Goal: Task Accomplishment & Management: Manage account settings

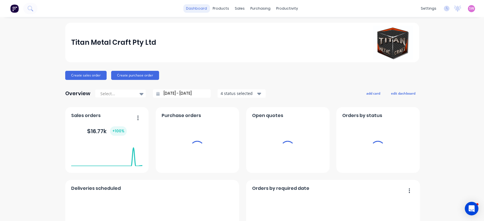
click at [198, 9] on link "dashboard" at bounding box center [196, 8] width 27 height 9
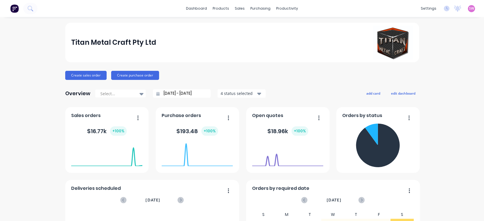
click at [320, 5] on div "SW Titan Metal Craft Pty Ltd Stuart Wheatley Administrator Profile Sign out" at bounding box center [471, 8] width 7 height 7
click at [320, 10] on span "SW" at bounding box center [471, 8] width 5 height 5
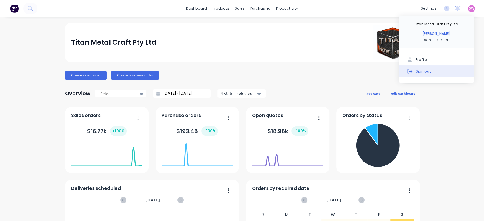
click at [320, 70] on div "Sign out" at bounding box center [423, 71] width 15 height 5
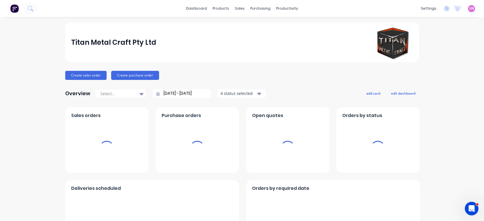
click at [466, 4] on div "settings No new notifications Mark all as read You have no notifications SW Tit…" at bounding box center [451, 8] width 66 height 9
click at [461, 11] on div "settings No new notifications Mark all as read You have no notifications SW Tit…" at bounding box center [451, 8] width 66 height 9
click at [469, 6] on span "SW" at bounding box center [471, 8] width 5 height 5
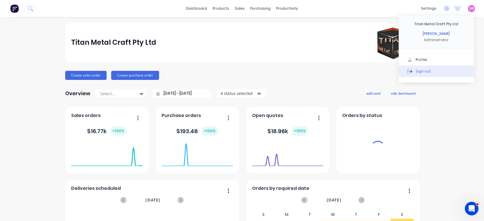
click at [424, 71] on button "Sign out" at bounding box center [436, 70] width 75 height 11
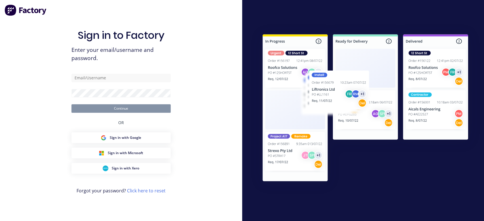
type input "[EMAIL_ADDRESS][DOMAIN_NAME]"
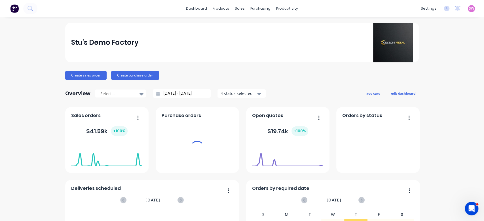
drag, startPoint x: 219, startPoint y: 10, endPoint x: 230, endPoint y: 19, distance: 14.5
click at [219, 10] on div "products" at bounding box center [221, 8] width 22 height 9
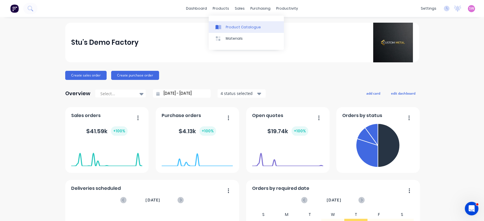
click at [229, 23] on link "Product Catalogue" at bounding box center [246, 26] width 75 height 11
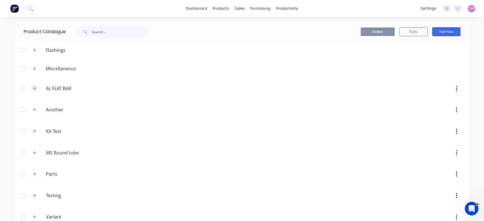
click at [33, 87] on icon "button" at bounding box center [34, 88] width 3 height 4
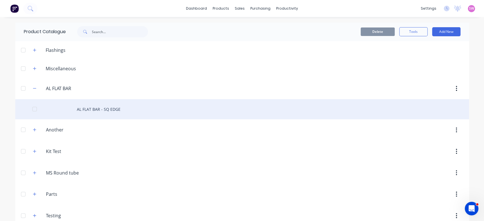
click at [103, 110] on div "AL FLAT BAR - SQ EDGE" at bounding box center [242, 109] width 454 height 20
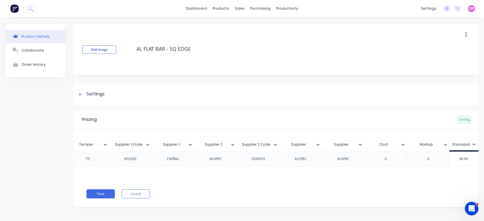
scroll to position [0, 302]
click at [459, 29] on div "Add image AL FLAT BAR - SQ EDGE" at bounding box center [276, 49] width 405 height 51
click at [462, 30] on button "button" at bounding box center [465, 35] width 13 height 10
click at [433, 63] on div "Delete" at bounding box center [446, 61] width 44 height 8
type textarea "x"
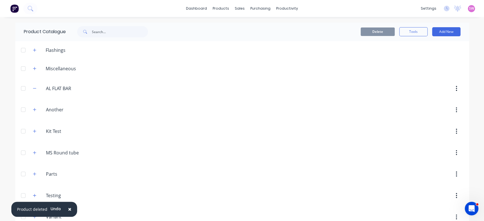
click at [23, 88] on div at bounding box center [23, 88] width 11 height 11
click at [380, 35] on button "Delete" at bounding box center [378, 32] width 34 height 9
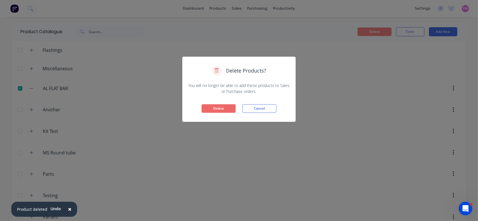
click at [222, 110] on button "Delete" at bounding box center [219, 108] width 34 height 9
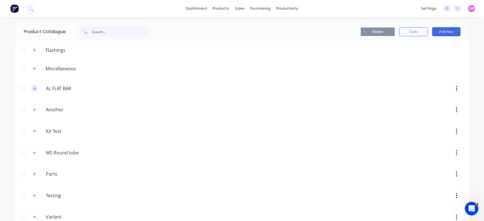
click at [31, 89] on button "button" at bounding box center [34, 88] width 7 height 7
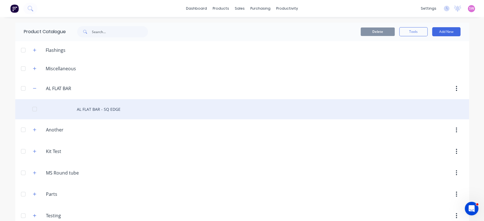
click at [93, 110] on div "AL FLAT BAR - SQ EDGE" at bounding box center [242, 109] width 454 height 20
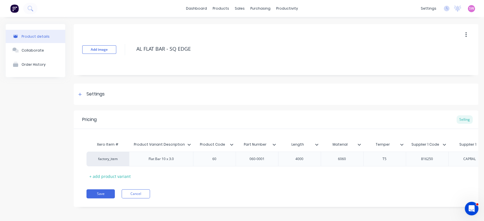
type textarea "x"
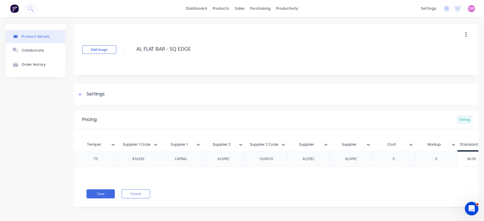
scroll to position [0, 302]
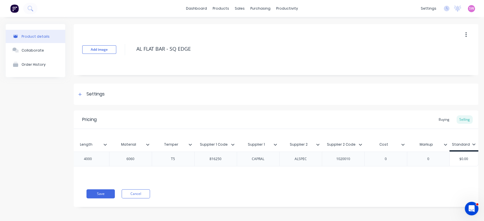
scroll to position [0, 210]
click at [438, 117] on div "Buying" at bounding box center [444, 119] width 16 height 9
click at [98, 96] on div "Settings" at bounding box center [95, 94] width 18 height 7
type textarea "x"
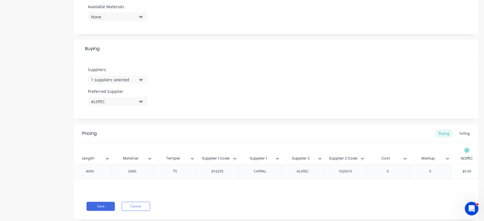
scroll to position [0, 219]
type input "Supplier 2 Code"
drag, startPoint x: 353, startPoint y: 160, endPoint x: 338, endPoint y: 147, distance: 19.9
click at [338, 147] on div "Xero Item # Product Variant Description Product Code Part Number Length Materia…" at bounding box center [276, 168] width 405 height 50
click at [357, 157] on icon at bounding box center [358, 158] width 3 height 3
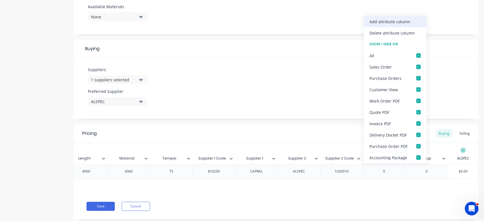
click at [399, 22] on div "Add attribute column" at bounding box center [389, 22] width 41 height 6
type textarea "x"
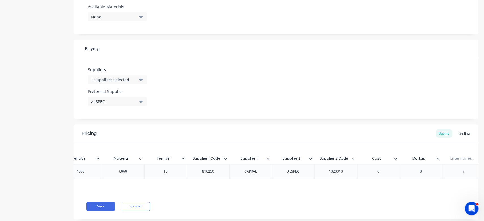
scroll to position [0, 261]
click at [419, 157] on input "text" at bounding box center [424, 158] width 39 height 5
type input "Supplier"
click at [421, 172] on div at bounding box center [426, 171] width 28 height 7
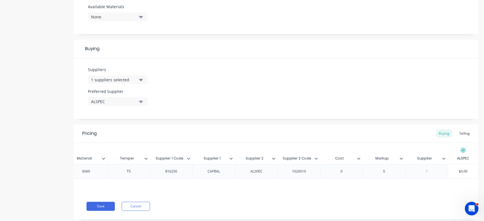
type textarea "x"
click at [422, 173] on div at bounding box center [426, 171] width 28 height 7
paste div
click at [371, 133] on div "Pricing Buying Selling" at bounding box center [276, 133] width 405 height 18
click at [101, 211] on button "Save" at bounding box center [100, 206] width 28 height 9
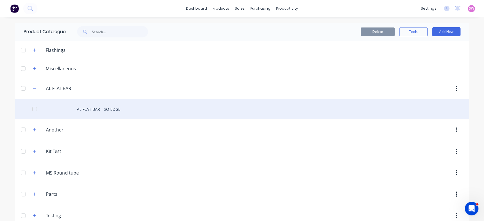
click at [135, 105] on div "AL FLAT BAR - SQ EDGE" at bounding box center [242, 109] width 454 height 20
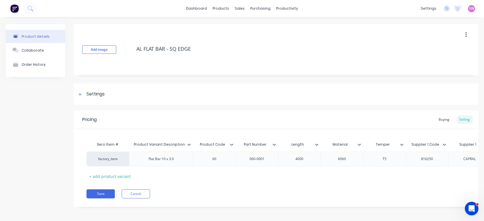
type textarea "x"
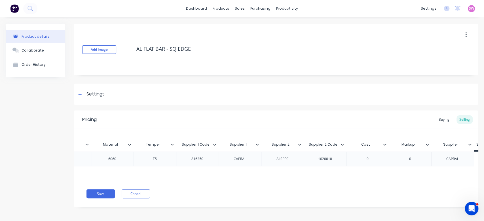
scroll to position [0, 231]
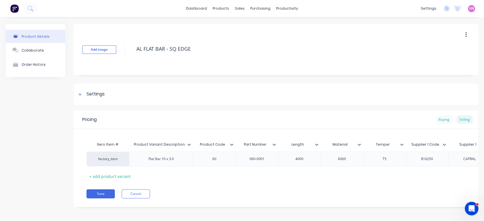
click at [437, 122] on div "Buying" at bounding box center [444, 119] width 16 height 9
click at [103, 96] on div "Settings" at bounding box center [95, 94] width 18 height 7
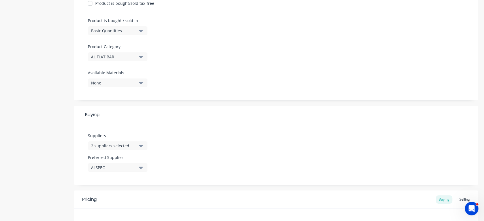
scroll to position [189, 0]
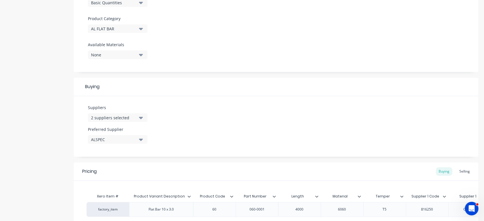
click at [130, 118] on div "2 suppliers selected" at bounding box center [113, 118] width 45 height 6
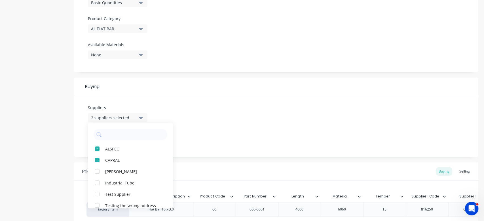
click at [210, 106] on div "Suppliers 2 suppliers selected ALSPEC CAPRAL [PERSON_NAME] Industrial Tube Test…" at bounding box center [276, 126] width 405 height 61
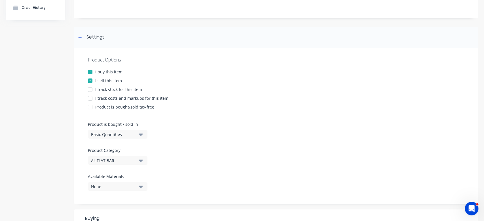
scroll to position [0, 0]
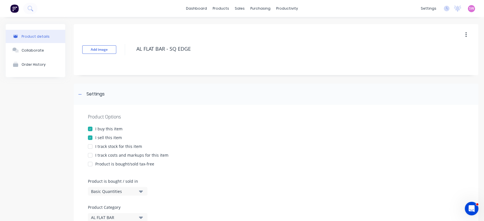
click at [462, 33] on button "button" at bounding box center [465, 35] width 13 height 10
click at [436, 59] on div "Delete" at bounding box center [446, 61] width 44 height 8
type textarea "x"
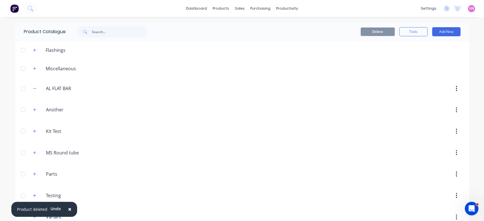
click at [18, 86] on div at bounding box center [23, 88] width 11 height 11
click at [387, 31] on button "Delete" at bounding box center [378, 32] width 34 height 9
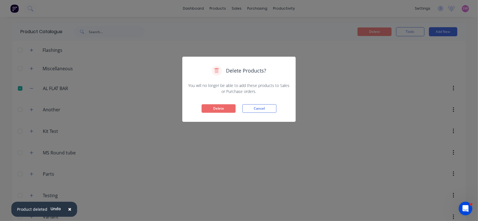
click at [223, 107] on button "Delete" at bounding box center [219, 108] width 34 height 9
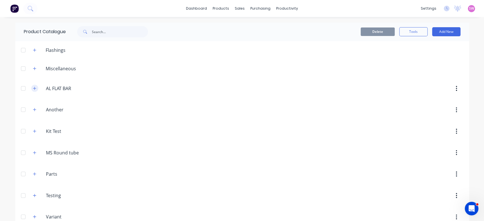
click at [33, 89] on icon "button" at bounding box center [34, 88] width 3 height 4
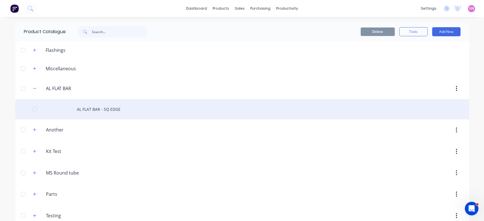
click at [98, 108] on div "AL FLAT BAR - SQ EDGE" at bounding box center [242, 109] width 454 height 20
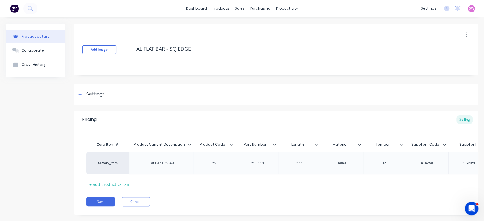
type textarea "x"
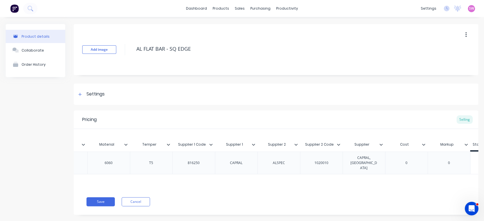
scroll to position [0, 259]
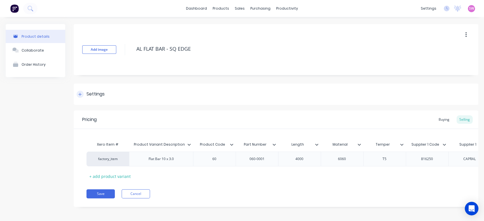
click at [89, 99] on div "Settings" at bounding box center [276, 94] width 405 height 21
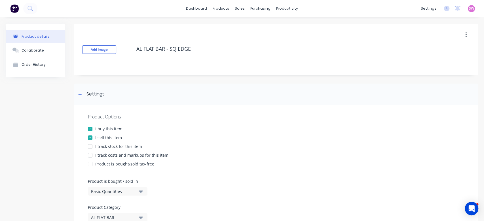
type textarea "x"
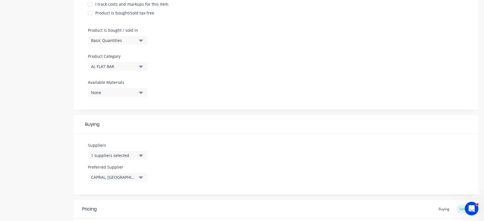
scroll to position [189, 0]
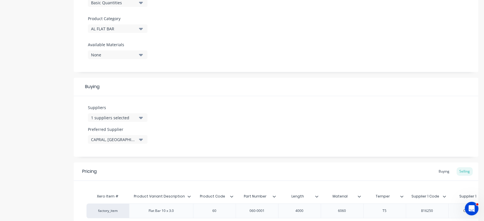
click at [146, 120] on button "1 suppliers selected" at bounding box center [118, 117] width 60 height 9
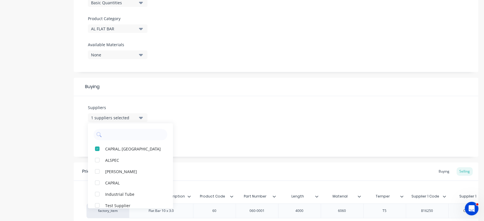
click at [237, 105] on div "Suppliers 1 suppliers selected CAPRAL, ALSPEC ALSPEC BL Shipway CAPRAL Industri…" at bounding box center [276, 126] width 405 height 61
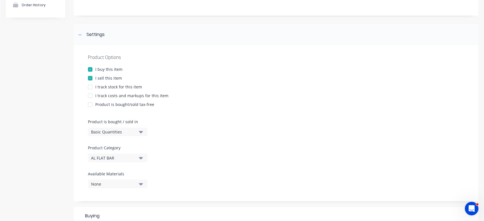
scroll to position [0, 0]
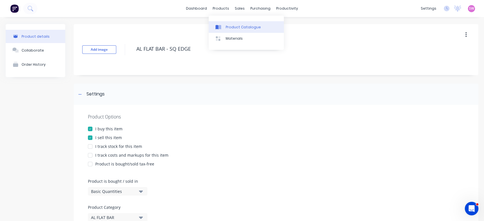
click at [227, 26] on div "Product Catalogue" at bounding box center [243, 27] width 35 height 5
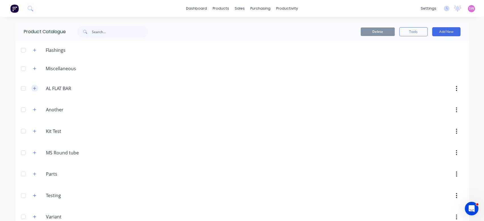
click at [33, 90] on icon "button" at bounding box center [34, 88] width 3 height 4
click at [18, 86] on div at bounding box center [23, 88] width 11 height 11
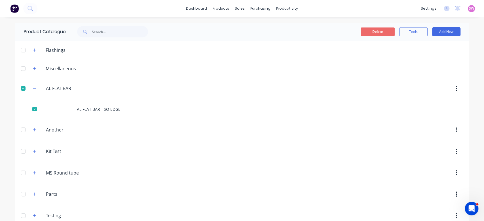
click at [378, 31] on button "Delete" at bounding box center [378, 32] width 34 height 9
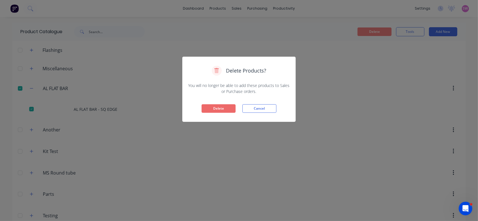
click at [224, 110] on button "Delete" at bounding box center [219, 108] width 34 height 9
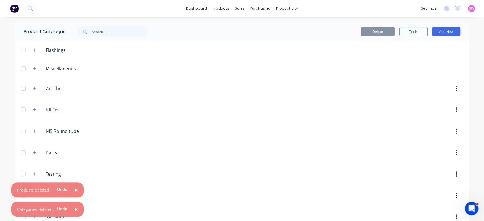
click at [79, 211] on button "×" at bounding box center [76, 210] width 15 height 14
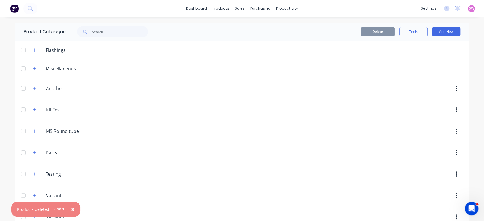
click at [71, 207] on span "×" at bounding box center [72, 209] width 3 height 8
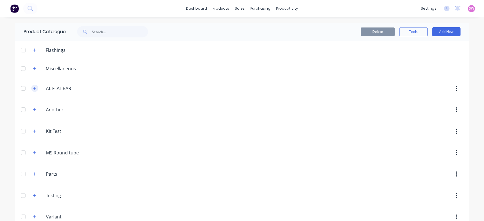
click at [33, 87] on icon "button" at bounding box center [34, 88] width 3 height 4
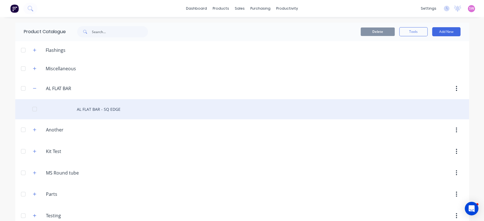
click at [99, 106] on div "AL FLAT BAR - SQ EDGE" at bounding box center [242, 109] width 454 height 20
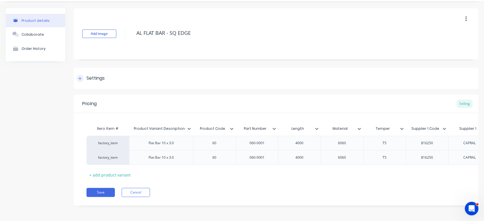
click at [78, 75] on div at bounding box center [80, 78] width 7 height 7
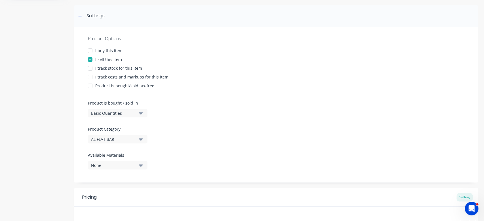
scroll to position [64, 0]
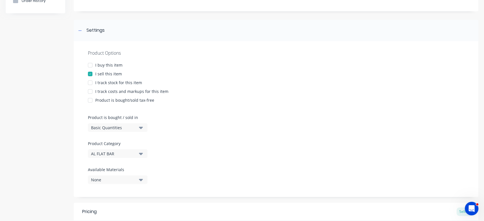
click at [89, 65] on div at bounding box center [89, 65] width 11 height 11
type textarea "x"
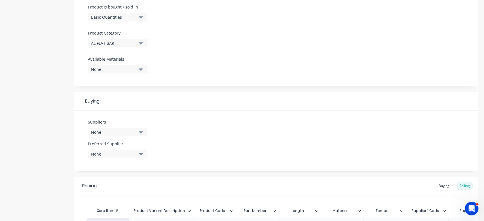
scroll to position [177, 0]
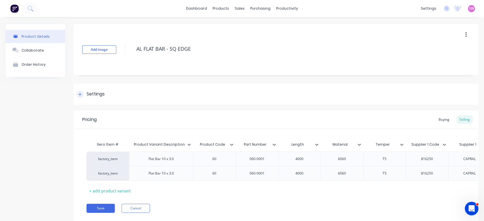
click at [83, 96] on div at bounding box center [80, 94] width 7 height 7
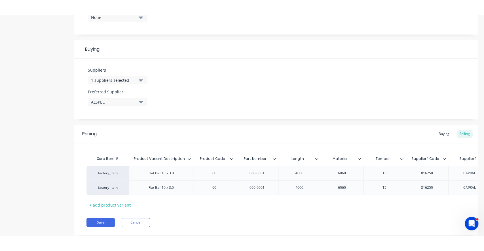
scroll to position [224, 0]
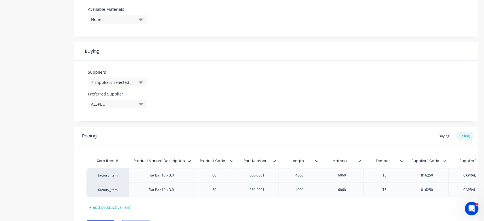
click at [143, 84] on icon "button" at bounding box center [141, 82] width 4 height 6
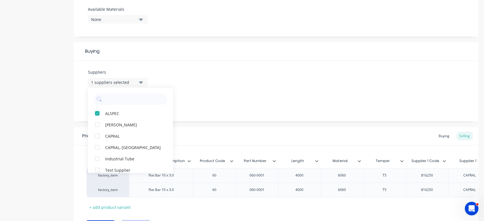
click at [171, 74] on div "Suppliers 1 suppliers selected ALSPEC BL Shipway CAPRAL CAPRAL, ALSPEC Industri…" at bounding box center [276, 91] width 405 height 61
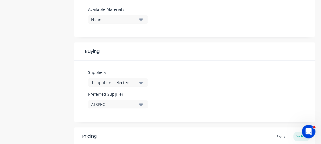
type textarea "x"
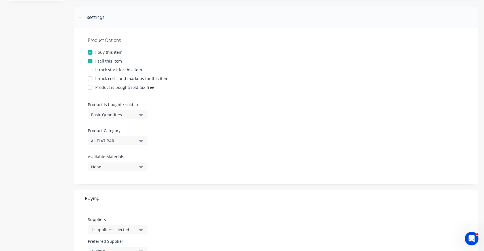
scroll to position [0, 0]
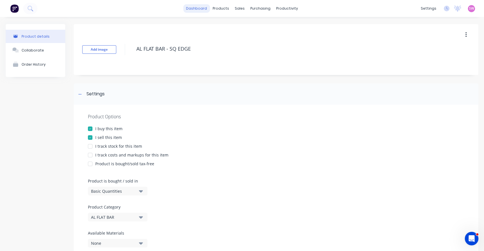
click at [187, 6] on link "dashboard" at bounding box center [196, 8] width 27 height 9
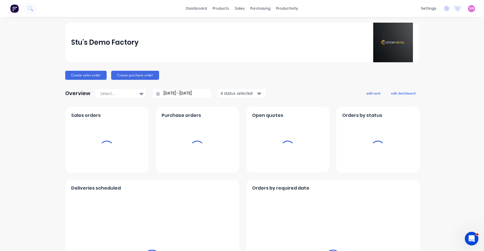
click at [469, 7] on span "SW" at bounding box center [471, 8] width 5 height 5
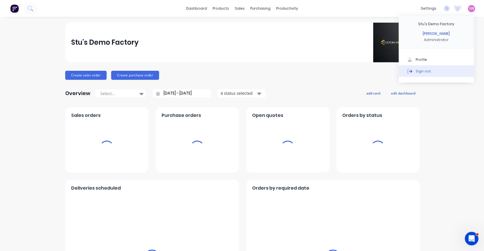
click at [418, 72] on div "Sign out" at bounding box center [423, 71] width 15 height 5
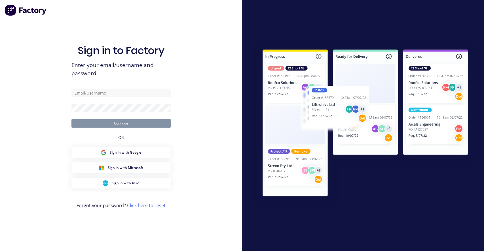
type input "[EMAIL_ADDRESS][DOMAIN_NAME]"
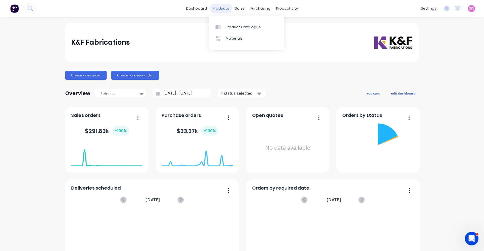
click at [217, 7] on div "products" at bounding box center [221, 8] width 22 height 9
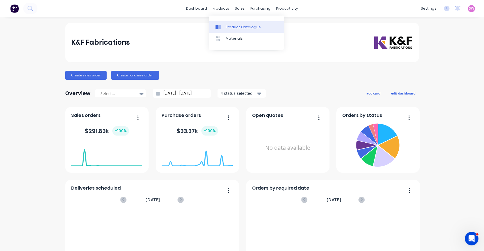
click at [240, 25] on div "Product Catalogue" at bounding box center [243, 27] width 35 height 5
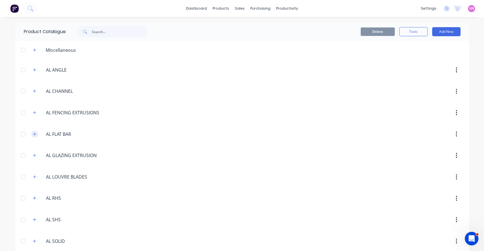
click at [33, 133] on icon "button" at bounding box center [34, 134] width 3 height 4
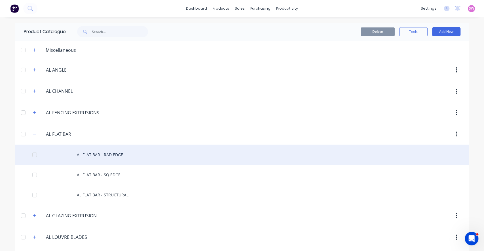
click at [112, 152] on div "AL FLAT BAR - RAD EDGE" at bounding box center [242, 155] width 454 height 20
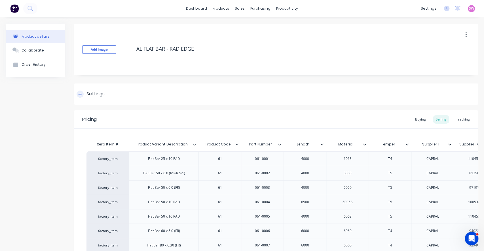
click at [97, 93] on div "Settings" at bounding box center [95, 94] width 18 height 7
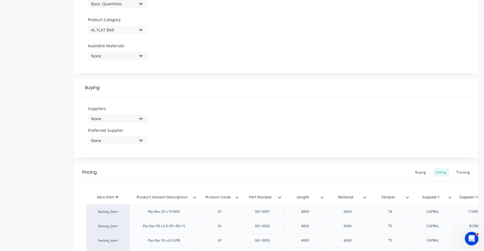
scroll to position [189, 0]
click at [125, 117] on div "None" at bounding box center [113, 118] width 45 height 6
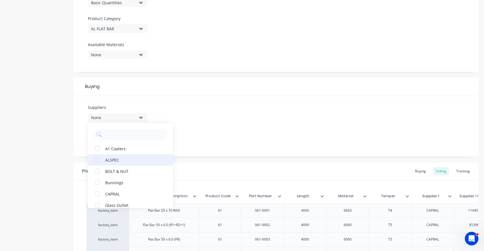
click at [113, 159] on div "ALSPEC" at bounding box center [133, 160] width 57 height 6
click at [127, 133] on input "text" at bounding box center [134, 134] width 60 height 11
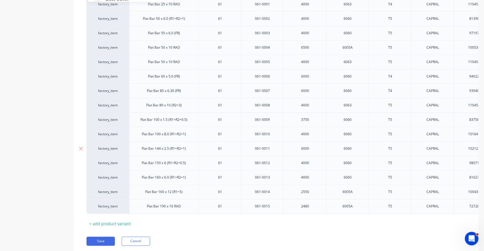
scroll to position [419, 0]
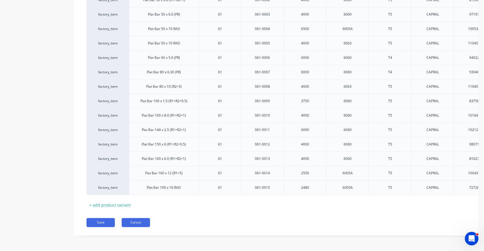
click at [134, 221] on button "Cancel" at bounding box center [136, 222] width 28 height 9
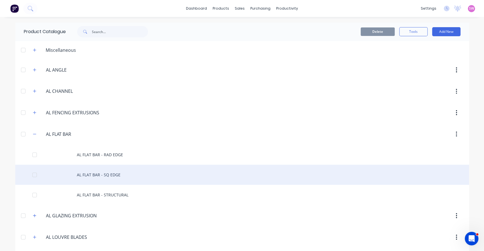
click at [118, 176] on div "AL FLAT BAR - SQ EDGE" at bounding box center [242, 175] width 454 height 20
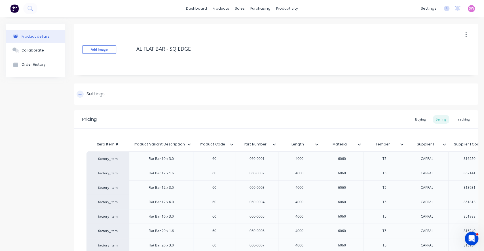
click at [94, 96] on div "Settings" at bounding box center [95, 94] width 18 height 7
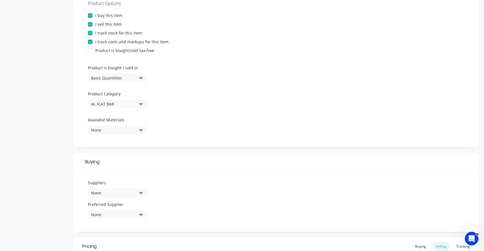
scroll to position [189, 0]
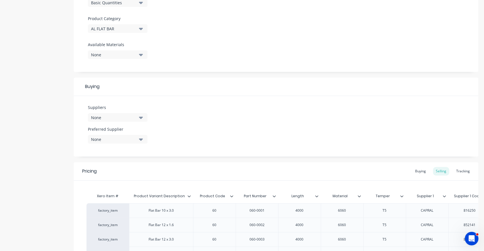
click at [141, 119] on icon "button" at bounding box center [141, 118] width 4 height 6
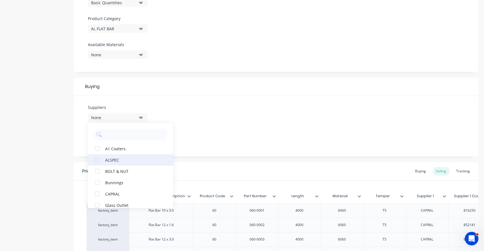
click at [112, 158] on div "ALSPEC" at bounding box center [133, 160] width 57 height 6
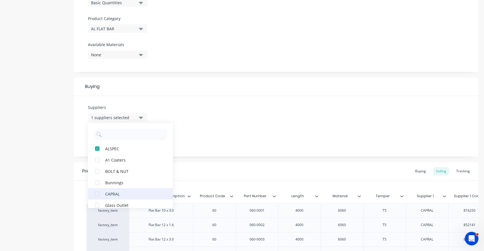
click at [113, 193] on div "CAPRAL" at bounding box center [133, 194] width 57 height 6
click at [212, 127] on div "Suppliers 2 suppliers selected ALSPEC CAPRAL A1 Coaters BOLT & NUT Bunnings Gla…" at bounding box center [276, 126] width 405 height 61
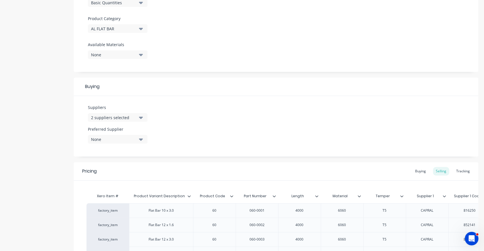
click at [125, 140] on div "None" at bounding box center [113, 140] width 45 height 6
click at [214, 120] on div "Suppliers 2 suppliers selected Preferred Supplier None ALSPEC CAPRAL" at bounding box center [276, 126] width 405 height 61
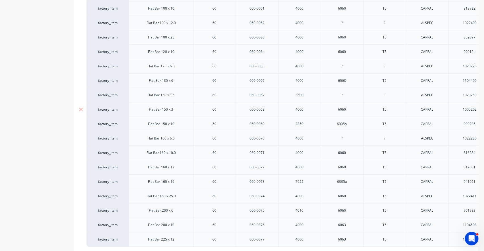
scroll to position [1314, 0]
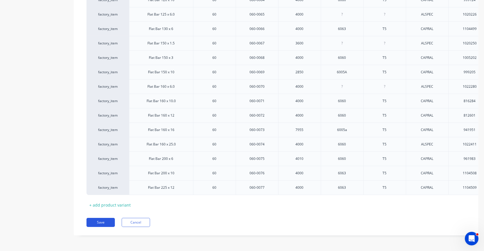
click at [106, 223] on button "Save" at bounding box center [100, 222] width 28 height 9
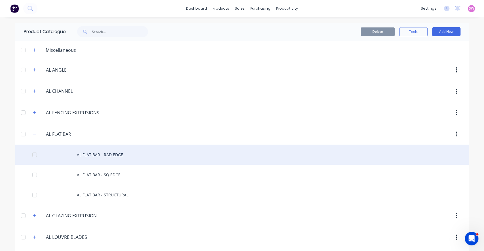
click at [115, 156] on div "AL FLAT BAR - RAD EDGE" at bounding box center [242, 155] width 454 height 20
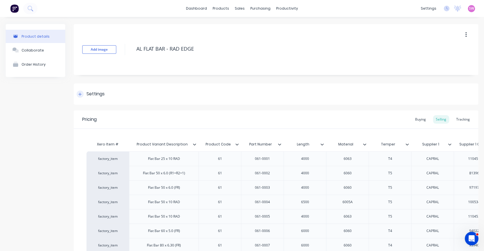
click at [102, 96] on div "Settings" at bounding box center [95, 94] width 18 height 7
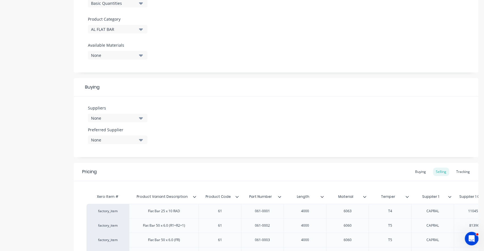
scroll to position [189, 0]
click at [138, 120] on button "None" at bounding box center [118, 117] width 60 height 9
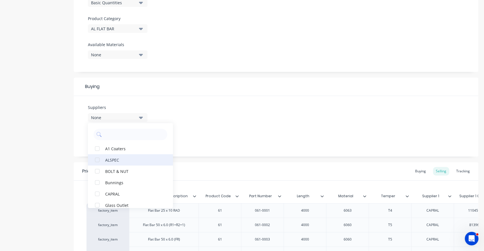
click at [107, 158] on div "ALSPEC" at bounding box center [133, 160] width 57 height 6
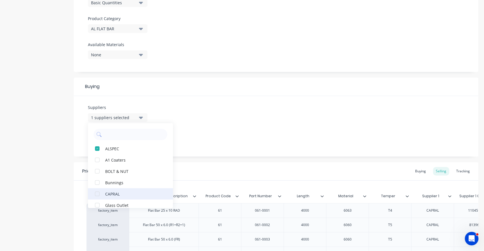
click at [107, 191] on div "CAPRAL" at bounding box center [133, 194] width 57 height 6
click at [202, 114] on div "Suppliers 2 suppliers selected ALSPEC CAPRAL A1 Coaters BOLT & NUT Bunnings Gla…" at bounding box center [276, 126] width 405 height 61
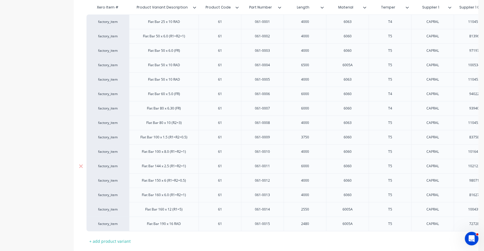
scroll to position [419, 0]
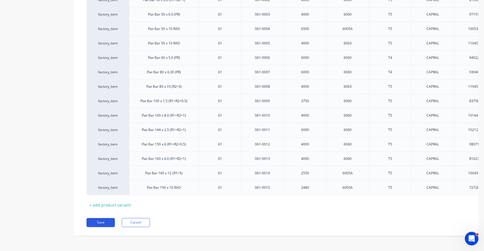
click at [103, 222] on button "Save" at bounding box center [100, 222] width 28 height 9
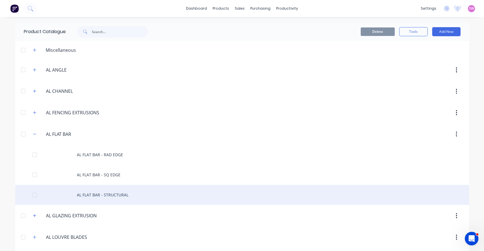
click at [119, 192] on div "AL FLAT BAR - STRUCTURAL" at bounding box center [242, 195] width 454 height 20
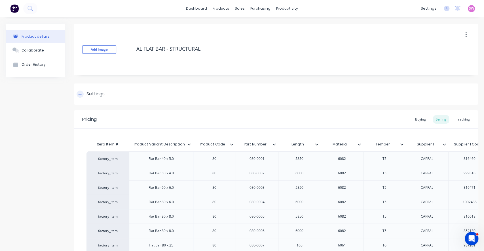
click at [100, 98] on div "Settings" at bounding box center [276, 94] width 405 height 21
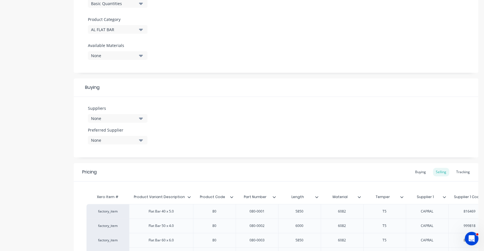
scroll to position [227, 0]
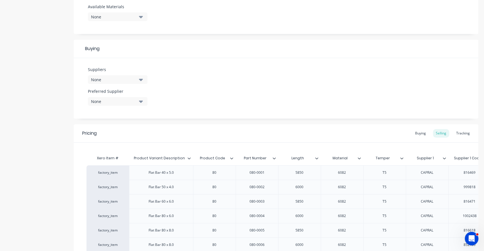
click at [125, 80] on div "None" at bounding box center [113, 80] width 45 height 6
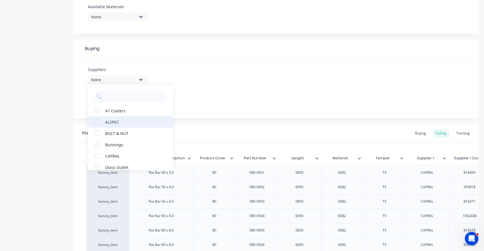
click at [119, 121] on div "ALSPEC" at bounding box center [133, 122] width 57 height 6
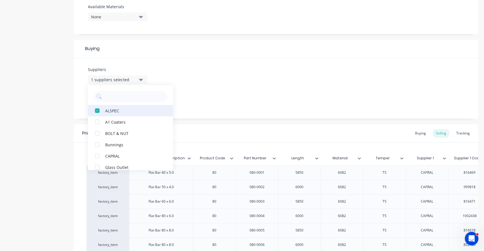
click at [114, 108] on div "ALSPEC" at bounding box center [133, 111] width 57 height 6
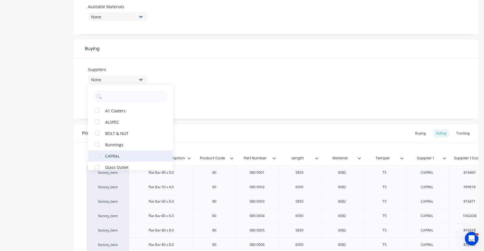
click at [118, 155] on div "CAPRAL" at bounding box center [133, 156] width 57 height 6
click at [230, 77] on div "Suppliers 1 suppliers selected CAPRAL A1 Coaters ALSPEC BOLT & NUT Bunnings Gla…" at bounding box center [276, 88] width 405 height 61
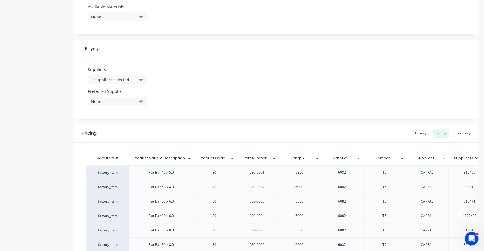
click at [126, 103] on div "None" at bounding box center [113, 102] width 45 height 6
click at [107, 133] on div "CAPRAL" at bounding box center [133, 133] width 57 height 6
drag, startPoint x: 200, startPoint y: 90, endPoint x: 176, endPoint y: 134, distance: 49.6
click at [200, 90] on div "Suppliers 1 suppliers selected Preferred Supplier CAPRAL CAPRAL" at bounding box center [276, 88] width 405 height 61
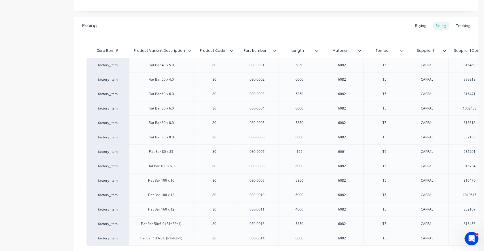
scroll to position [390, 0]
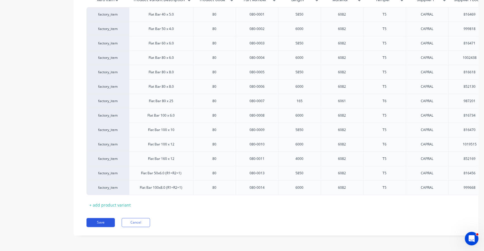
click at [98, 222] on button "Save" at bounding box center [100, 222] width 28 height 9
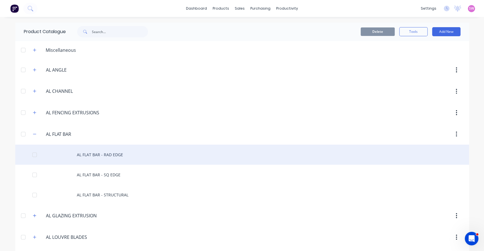
click at [115, 154] on div "AL FLAT BAR - RAD EDGE" at bounding box center [242, 155] width 454 height 20
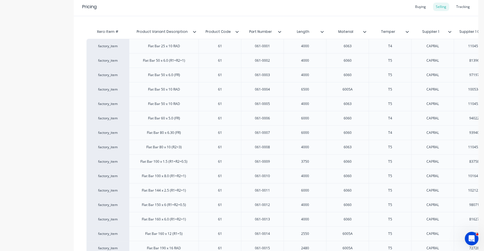
scroll to position [27, 0]
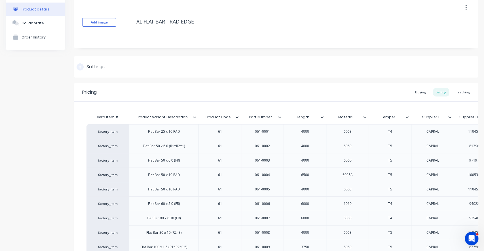
click at [104, 69] on div "Settings" at bounding box center [95, 67] width 18 height 7
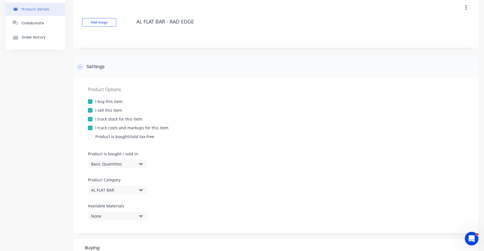
scroll to position [216, 0]
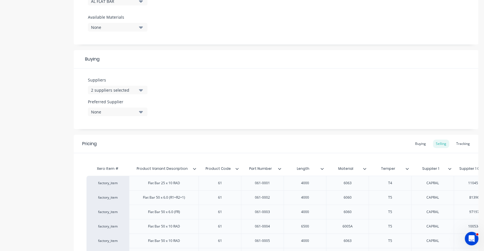
click at [132, 90] on div "2 suppliers selected" at bounding box center [113, 90] width 45 height 6
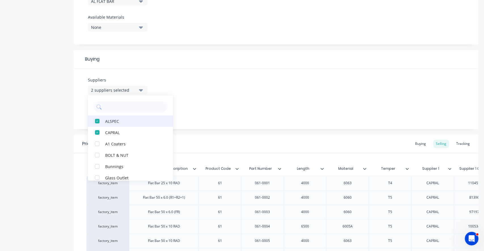
click at [107, 121] on div "ALSPEC" at bounding box center [133, 121] width 57 height 6
click at [190, 67] on div "Buying" at bounding box center [276, 59] width 405 height 18
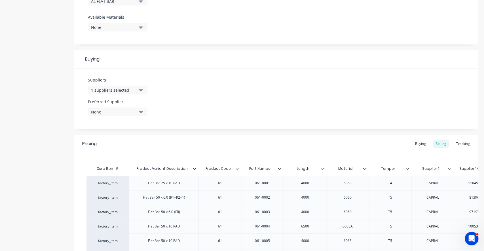
click at [134, 105] on div "Preferred Supplier None" at bounding box center [118, 107] width 60 height 17
click at [123, 110] on div "None" at bounding box center [113, 112] width 45 height 6
click at [107, 146] on button "CAPRAL" at bounding box center [130, 143] width 85 height 11
click at [211, 86] on div "Suppliers 1 suppliers selected Preferred Supplier CAPRAL CAPRAL" at bounding box center [276, 99] width 405 height 61
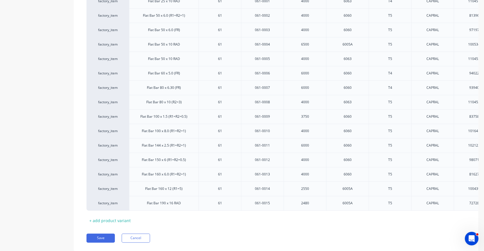
scroll to position [405, 0]
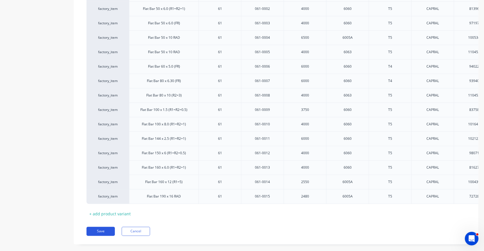
click at [91, 234] on button "Save" at bounding box center [100, 231] width 28 height 9
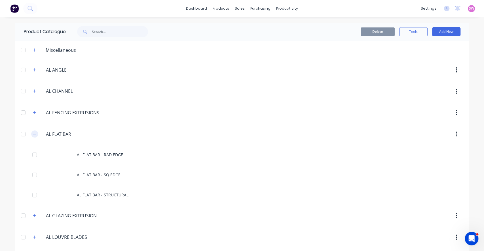
click at [33, 135] on icon "button" at bounding box center [34, 134] width 3 height 4
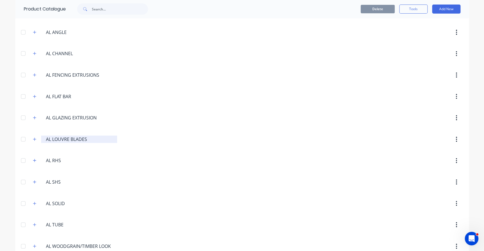
scroll to position [75, 0]
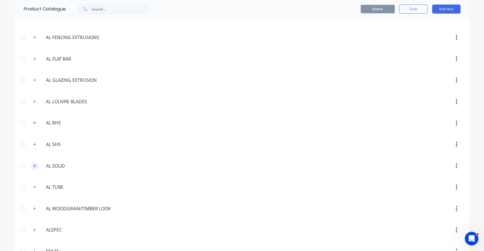
click at [33, 166] on icon "button" at bounding box center [34, 166] width 3 height 4
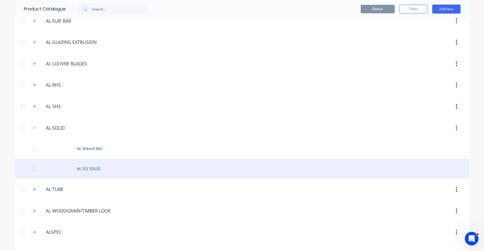
click at [95, 172] on div "AL SQ SOLID" at bounding box center [242, 169] width 454 height 20
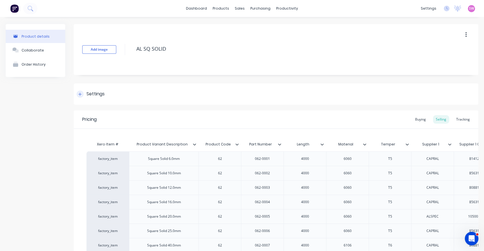
click at [98, 90] on div "Settings" at bounding box center [276, 94] width 405 height 21
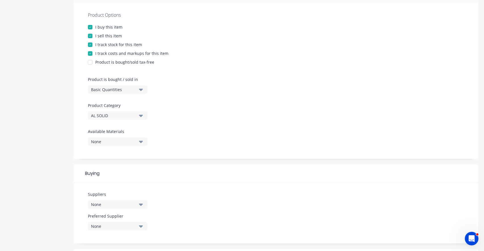
scroll to position [113, 0]
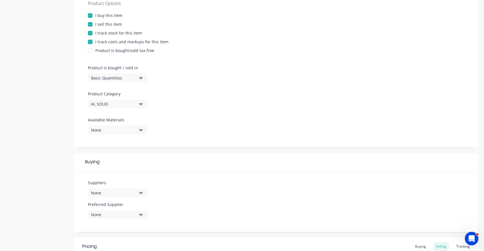
click at [111, 194] on div "None" at bounding box center [113, 193] width 45 height 6
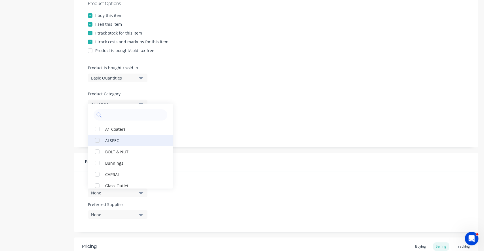
click at [113, 142] on div "ALSPEC" at bounding box center [133, 141] width 57 height 6
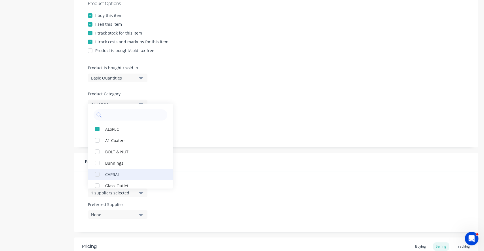
click at [111, 174] on div "CAPRAL" at bounding box center [133, 175] width 57 height 6
click at [230, 139] on div "Product Options I buy this item I sell this item I track stock for this item I …" at bounding box center [276, 69] width 405 height 156
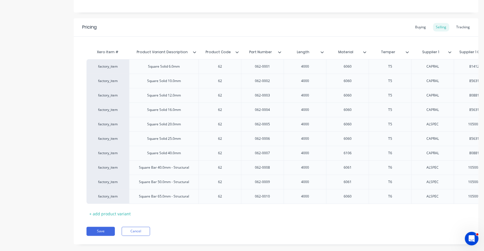
scroll to position [347, 0]
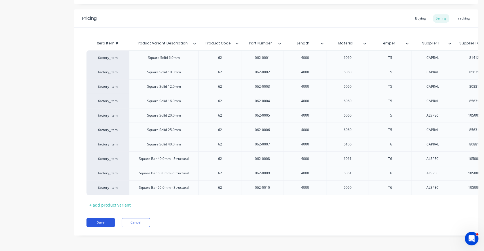
click at [103, 223] on button "Save" at bounding box center [100, 222] width 28 height 9
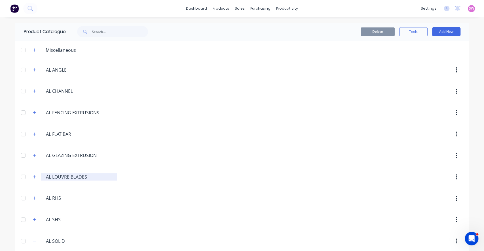
scroll to position [75, 0]
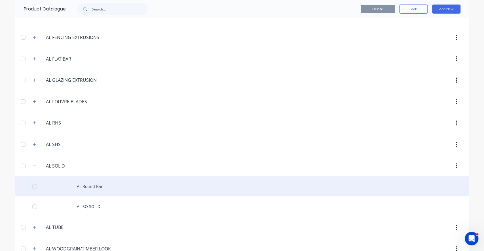
click at [83, 185] on div "AL Round Bar" at bounding box center [242, 187] width 454 height 20
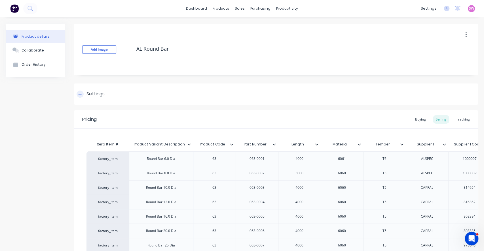
click at [103, 97] on div "Settings" at bounding box center [95, 94] width 18 height 7
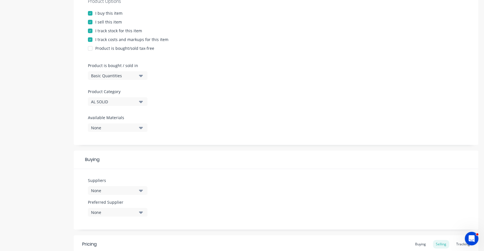
scroll to position [151, 0]
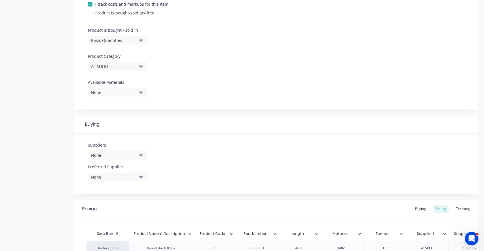
click at [114, 156] on div "None" at bounding box center [113, 156] width 45 height 6
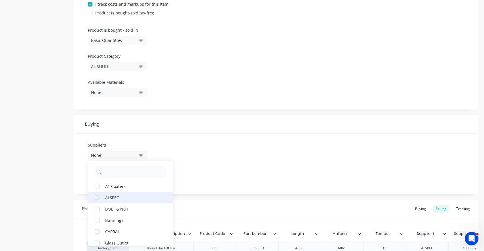
click at [107, 192] on button "ALSPEC" at bounding box center [130, 197] width 85 height 11
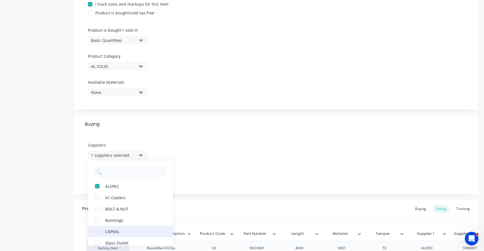
click at [109, 229] on div "CAPRAL" at bounding box center [133, 232] width 57 height 6
click at [193, 136] on div "Suppliers 2 suppliers selected ALSPEC CAPRAL A1 Coaters BOLT & NUT Bunnings Gla…" at bounding box center [276, 164] width 405 height 61
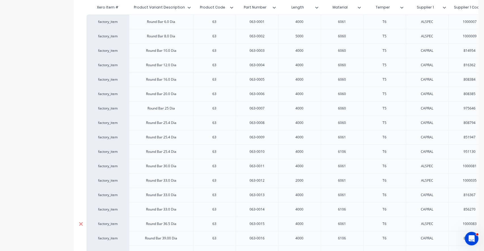
scroll to position [564, 0]
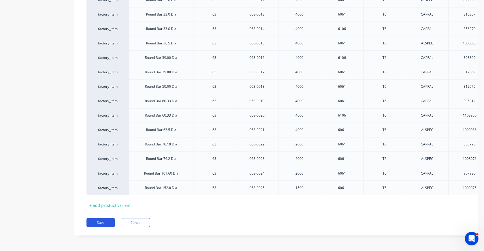
click at [110, 221] on button "Save" at bounding box center [100, 222] width 28 height 9
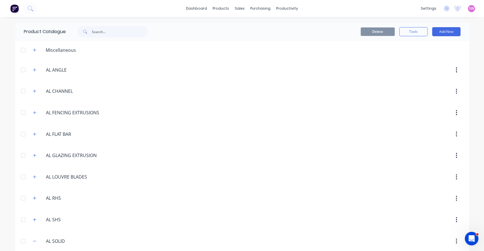
scroll to position [75, 0]
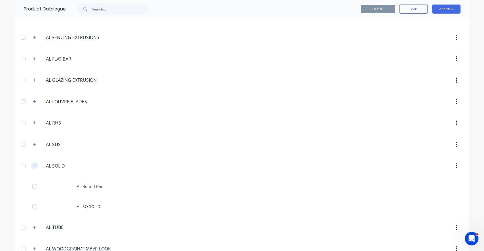
click at [33, 167] on icon "button" at bounding box center [34, 166] width 3 height 4
click at [31, 141] on button "button" at bounding box center [34, 144] width 7 height 7
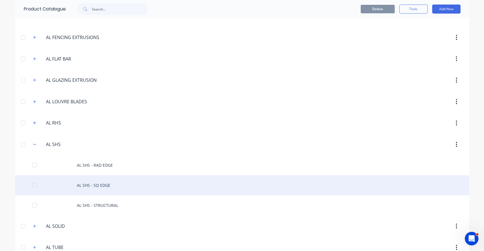
click at [109, 185] on div "AL SHS - SQ EDGE" at bounding box center [242, 186] width 454 height 20
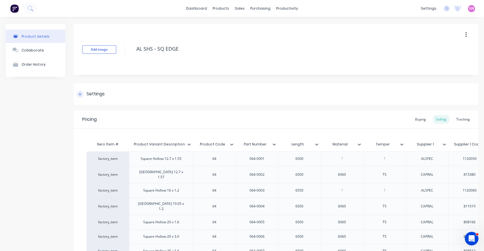
click at [86, 96] on div "Settings" at bounding box center [91, 94] width 28 height 7
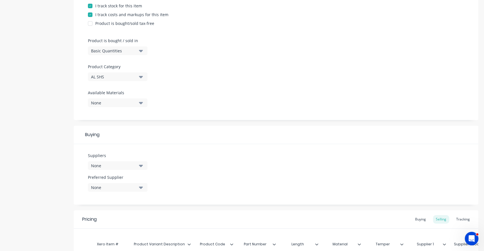
scroll to position [151, 0]
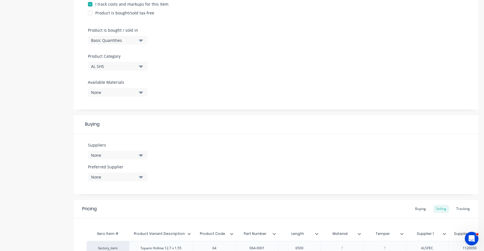
click at [115, 153] on div "None" at bounding box center [113, 156] width 45 height 6
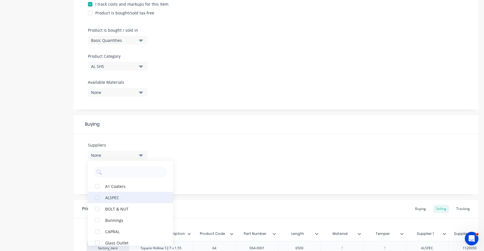
click at [109, 195] on div "ALSPEC" at bounding box center [133, 198] width 57 height 6
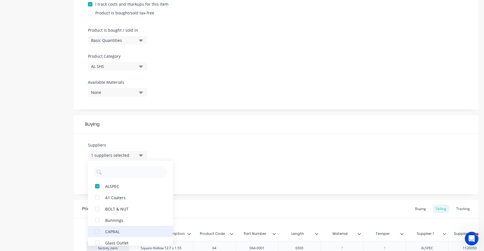
click at [110, 231] on div "CAPRAL" at bounding box center [133, 232] width 57 height 6
click at [186, 137] on div "Suppliers 2 suppliers selected ALSPEC CAPRAL A1 Coaters BOLT & NUT Bunnings Gla…" at bounding box center [276, 164] width 405 height 61
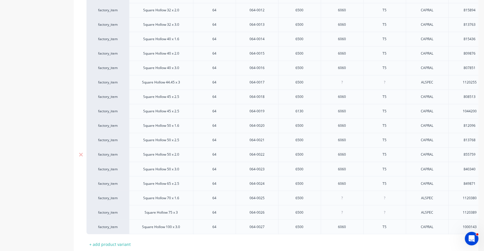
scroll to position [592, 0]
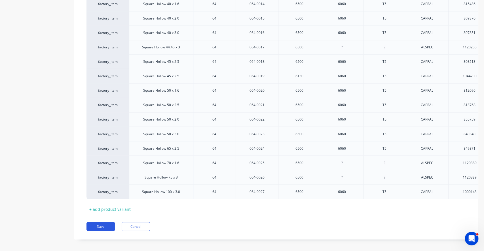
click at [94, 223] on button "Save" at bounding box center [100, 226] width 28 height 9
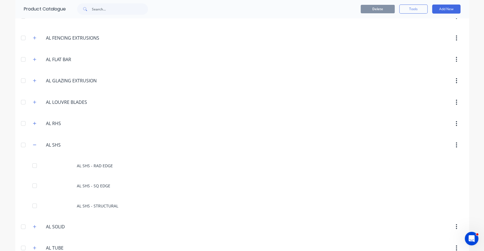
scroll to position [75, 0]
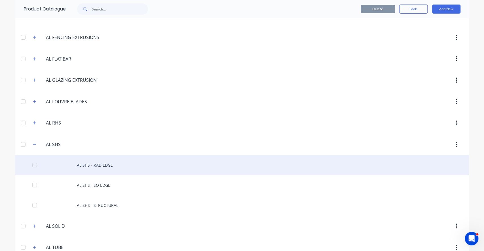
click at [99, 160] on div "AL SHS - RAD EDGE" at bounding box center [242, 165] width 454 height 20
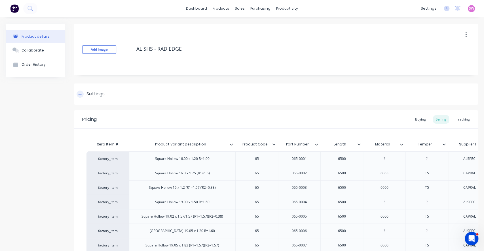
click at [98, 95] on div "Settings" at bounding box center [95, 94] width 18 height 7
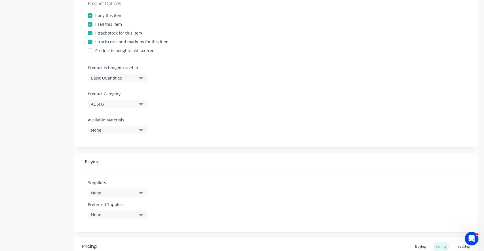
scroll to position [189, 0]
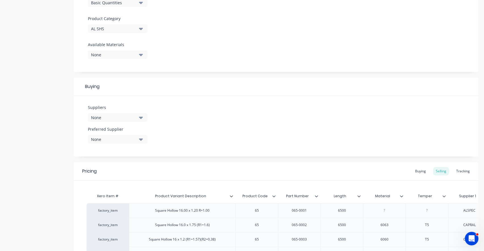
click at [132, 119] on div "None" at bounding box center [113, 118] width 45 height 6
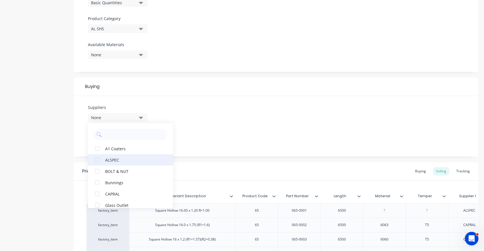
click at [118, 159] on div "ALSPEC" at bounding box center [133, 160] width 57 height 6
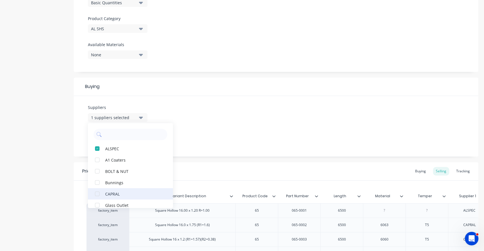
click at [106, 194] on div "CAPRAL" at bounding box center [133, 194] width 57 height 6
click at [219, 103] on div "Suppliers 2 suppliers selected ALSPEC CAPRAL A1 Coaters BOLT & NUT Bunnings Gla…" at bounding box center [276, 126] width 405 height 61
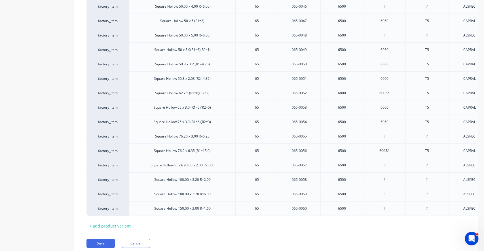
scroll to position [1068, 0]
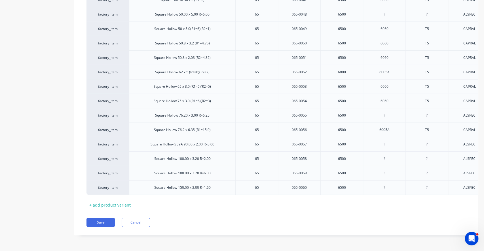
click at [102, 225] on button "Save" at bounding box center [100, 222] width 28 height 9
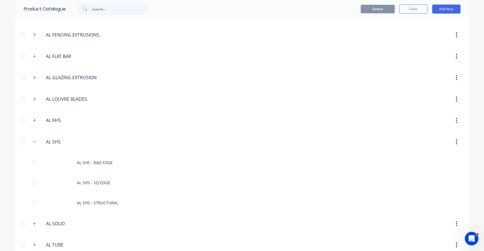
scroll to position [113, 0]
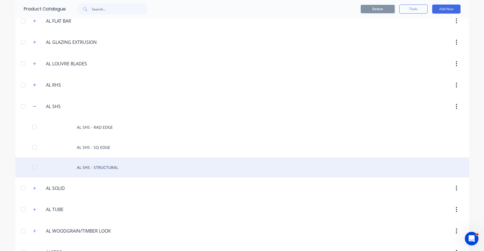
click at [109, 170] on div "AL SHS - STRUCTURAL" at bounding box center [242, 168] width 454 height 20
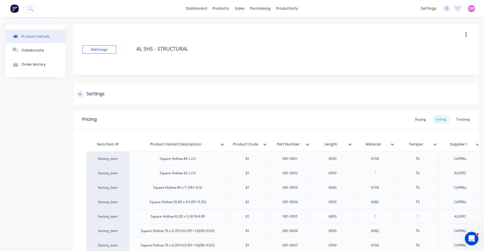
click at [88, 97] on div "Settings" at bounding box center [95, 94] width 18 height 7
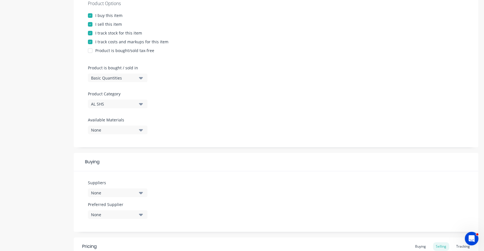
scroll to position [265, 0]
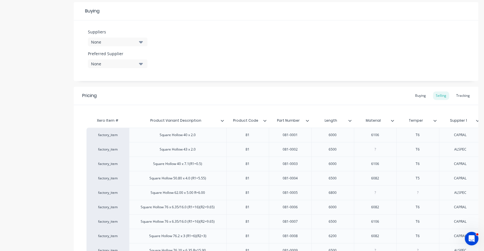
click at [128, 40] on div "None" at bounding box center [113, 42] width 45 height 6
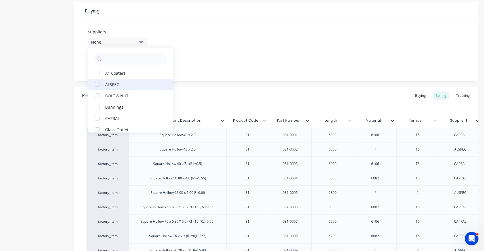
click at [117, 83] on div "ALSPEC" at bounding box center [133, 84] width 57 height 6
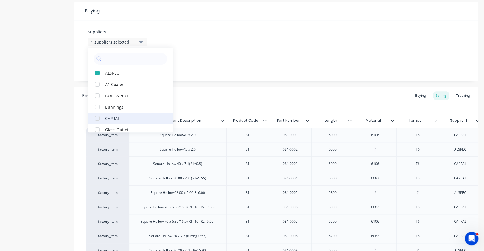
click at [108, 117] on div "CAPRAL" at bounding box center [133, 118] width 57 height 6
click at [210, 56] on div "Suppliers 2 suppliers selected ALSPEC CAPRAL A1 Coaters BOLT & NUT Bunnings Gla…" at bounding box center [276, 50] width 405 height 61
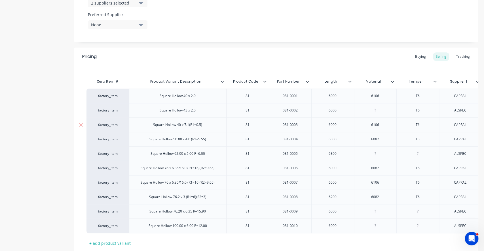
scroll to position [347, 0]
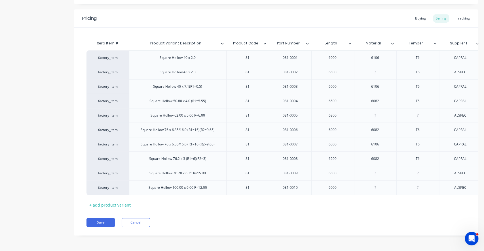
click at [99, 229] on div "Pricing Buying Selling Tracking Xero Item # Product Variant Description Product…" at bounding box center [276, 122] width 405 height 227
click at [103, 222] on button "Save" at bounding box center [100, 222] width 28 height 9
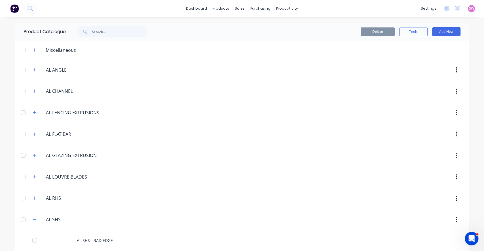
scroll to position [38, 0]
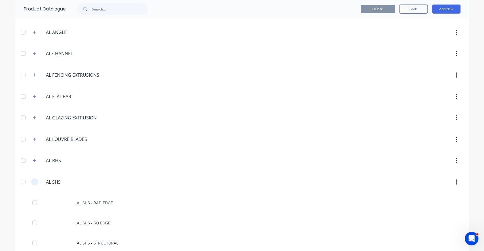
click at [33, 181] on icon "button" at bounding box center [34, 182] width 3 height 4
click at [33, 160] on icon "button" at bounding box center [34, 160] width 3 height 3
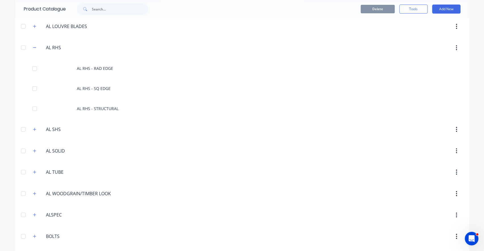
scroll to position [151, 0]
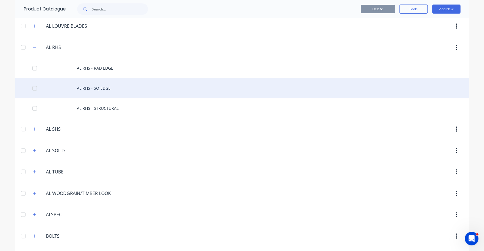
click at [111, 90] on div "AL RHS - SQ EDGE" at bounding box center [242, 88] width 454 height 20
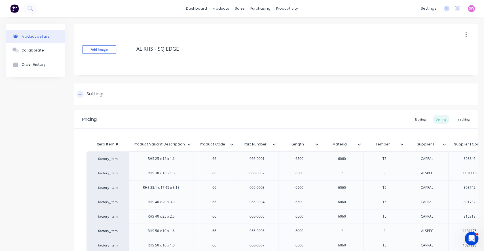
click at [103, 89] on div "Settings" at bounding box center [276, 94] width 405 height 21
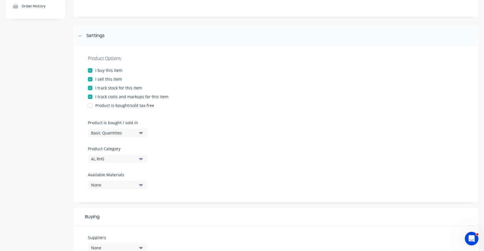
scroll to position [113, 0]
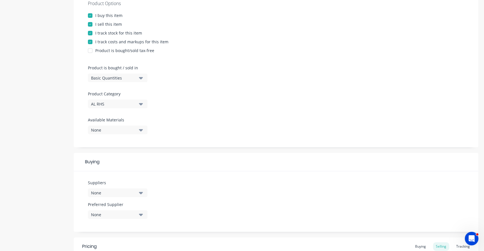
click at [105, 194] on div "None" at bounding box center [113, 193] width 45 height 6
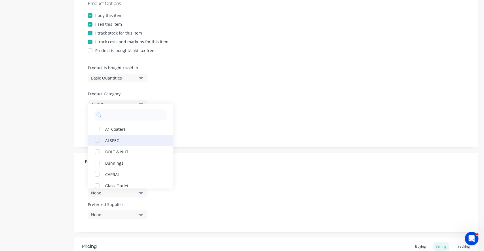
click at [123, 140] on div "ALSPEC" at bounding box center [133, 141] width 57 height 6
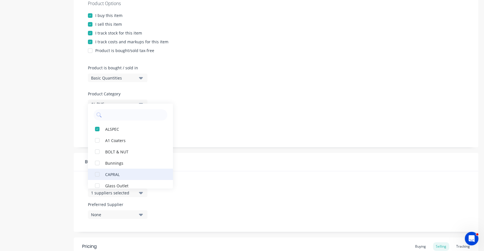
click at [110, 173] on div "CAPRAL" at bounding box center [133, 175] width 57 height 6
click at [196, 107] on div "Product Options I buy this item I sell this item I track stock for this item I …" at bounding box center [276, 69] width 405 height 156
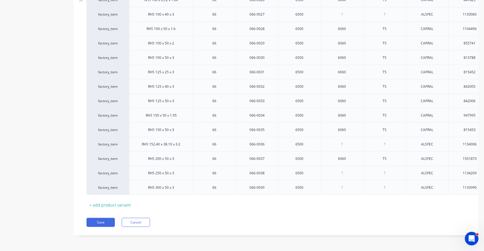
scroll to position [766, 0]
click at [93, 223] on button "Save" at bounding box center [100, 222] width 28 height 9
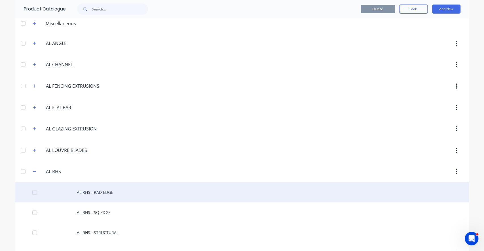
scroll to position [38, 0]
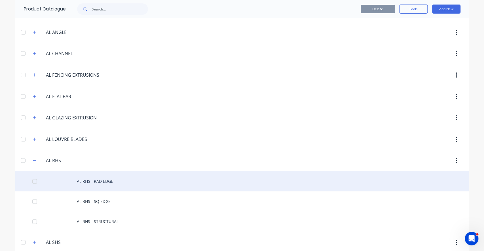
click at [107, 175] on div "AL RHS - RAD EDGE" at bounding box center [242, 182] width 454 height 20
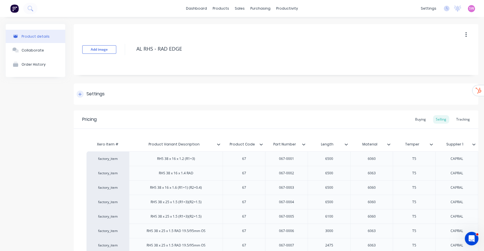
click at [97, 101] on div "Settings" at bounding box center [276, 94] width 405 height 21
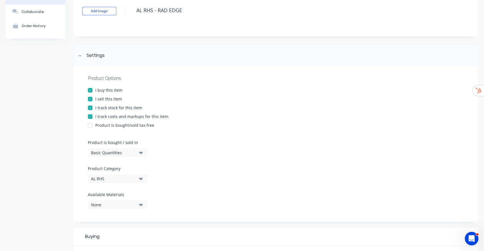
scroll to position [113, 0]
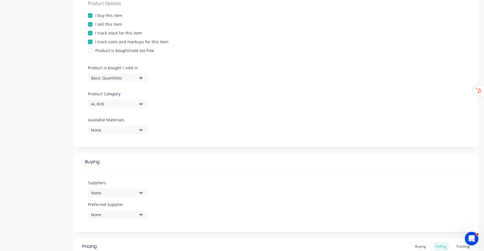
click at [116, 189] on button "None" at bounding box center [118, 193] width 60 height 9
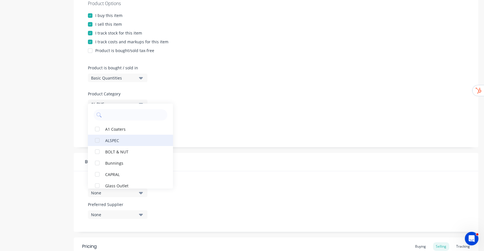
click at [112, 142] on div "ALSPEC" at bounding box center [133, 141] width 57 height 6
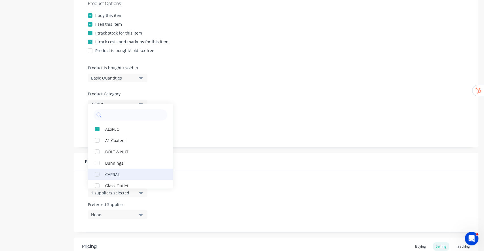
click at [106, 171] on button "CAPRAL" at bounding box center [130, 174] width 85 height 11
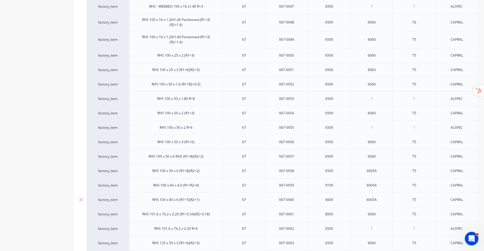
scroll to position [1190, 0]
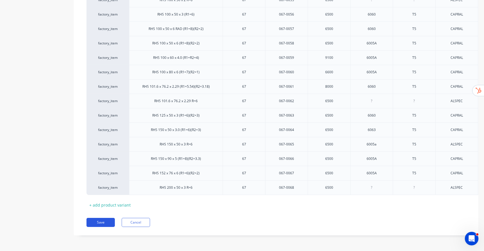
click at [107, 220] on button "Save" at bounding box center [100, 222] width 28 height 9
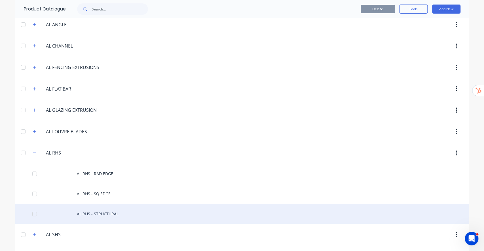
scroll to position [75, 0]
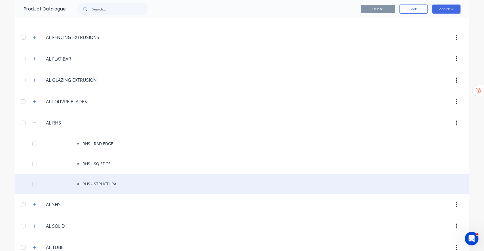
click at [113, 184] on div "AL RHS - STRUCTURAL" at bounding box center [242, 184] width 454 height 20
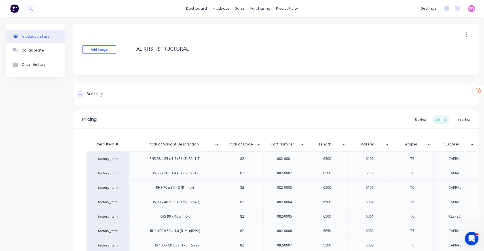
click at [94, 92] on div "Settings" at bounding box center [95, 94] width 18 height 7
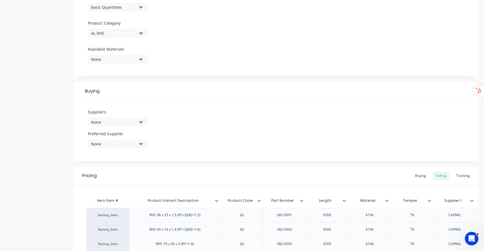
scroll to position [189, 0]
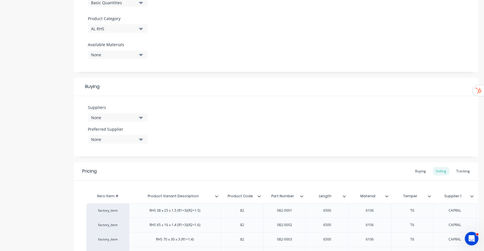
click at [124, 119] on div "None" at bounding box center [113, 118] width 45 height 6
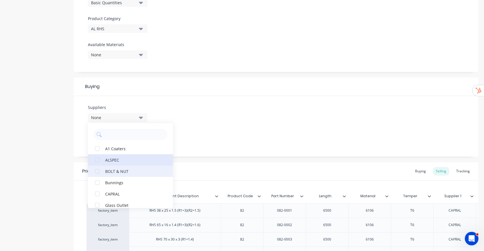
click at [124, 163] on button "ALSPEC" at bounding box center [130, 160] width 85 height 11
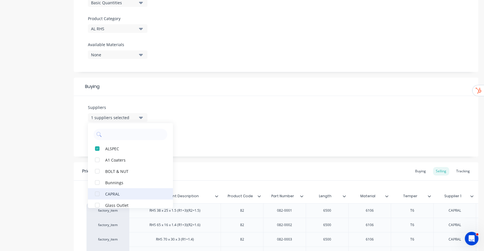
click at [111, 194] on div "CAPRAL" at bounding box center [133, 194] width 57 height 6
drag, startPoint x: 35, startPoint y: 109, endPoint x: 39, endPoint y: 110, distance: 3.2
click at [36, 109] on div "Product details Collaborate Order History" at bounding box center [36, 130] width 60 height 591
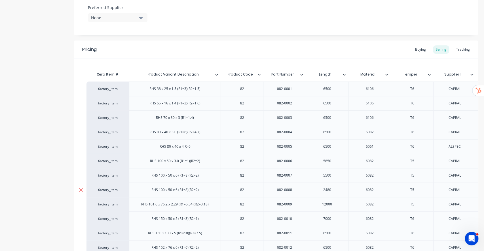
scroll to position [376, 0]
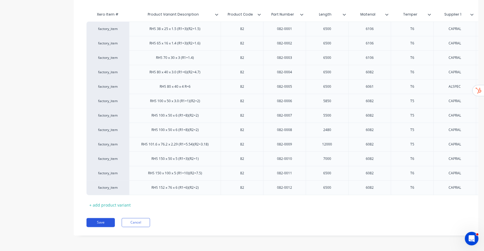
click at [95, 224] on button "Save" at bounding box center [100, 222] width 28 height 9
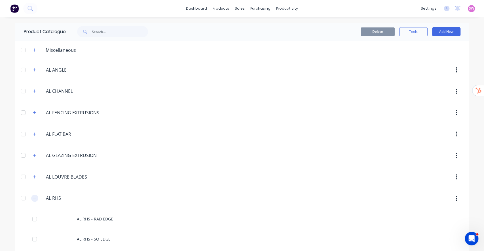
click at [33, 200] on icon "button" at bounding box center [34, 198] width 3 height 4
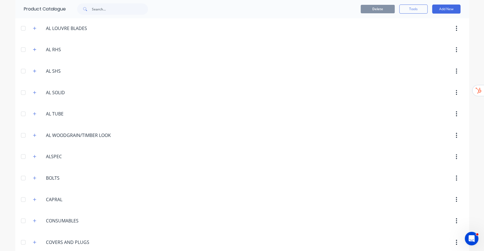
scroll to position [189, 0]
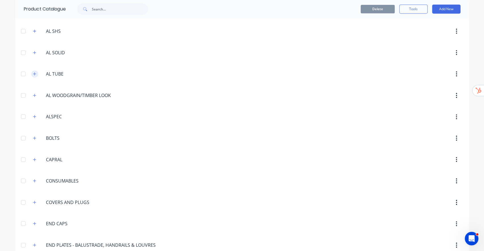
click at [34, 72] on button "button" at bounding box center [34, 74] width 7 height 7
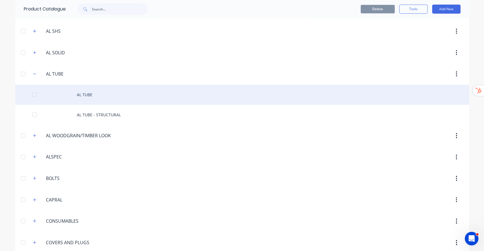
click at [77, 93] on div "AL TUBE" at bounding box center [242, 95] width 454 height 20
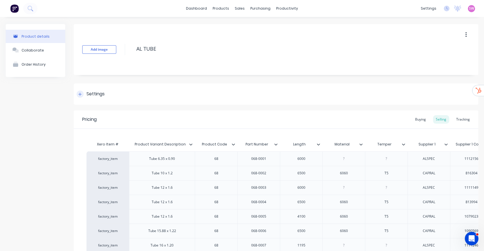
click at [102, 94] on div "Settings" at bounding box center [95, 94] width 18 height 7
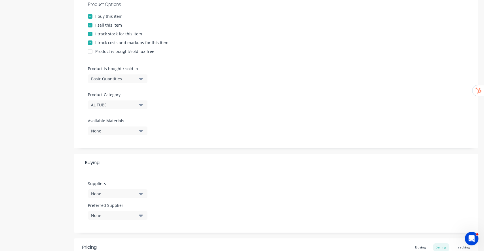
scroll to position [151, 0]
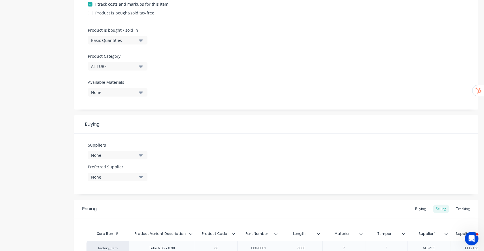
click at [115, 158] on button "None" at bounding box center [118, 155] width 60 height 9
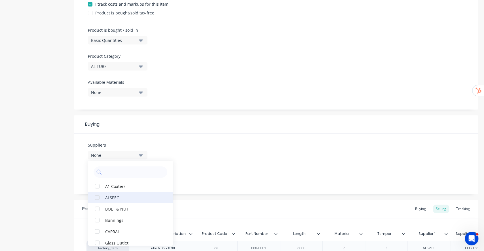
click at [117, 194] on button "ALSPEC" at bounding box center [130, 197] width 85 height 11
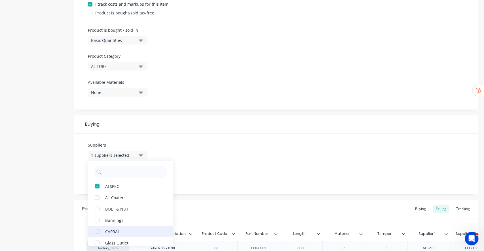
click at [118, 236] on button "CAPRAL" at bounding box center [130, 231] width 85 height 11
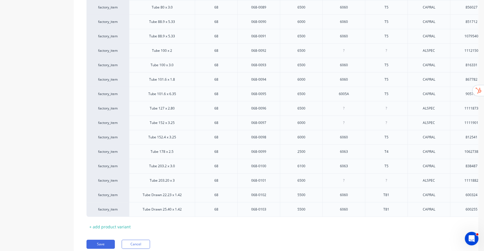
scroll to position [1689, 0]
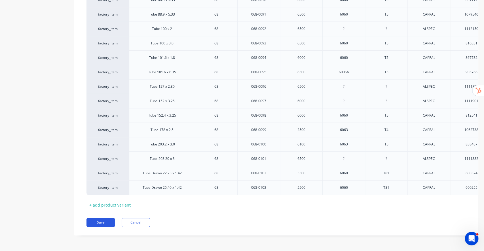
click at [92, 221] on button "Save" at bounding box center [100, 222] width 28 height 9
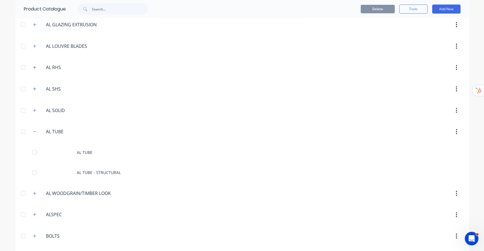
scroll to position [151, 0]
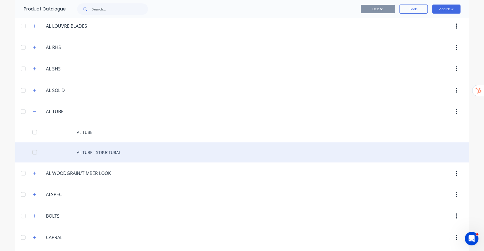
click at [94, 147] on div "AL TUBE - STRUCTURAL" at bounding box center [242, 153] width 454 height 20
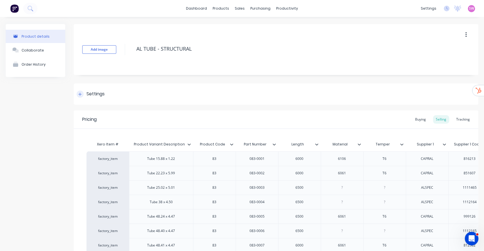
click at [97, 96] on div "Settings" at bounding box center [95, 94] width 18 height 7
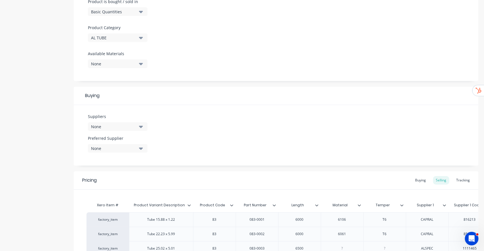
scroll to position [189, 0]
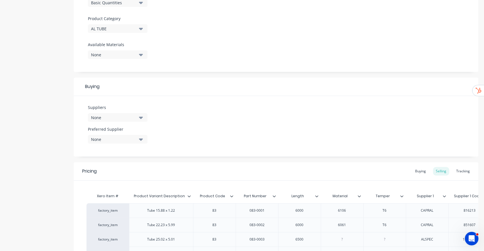
click at [117, 116] on div "None" at bounding box center [113, 118] width 45 height 6
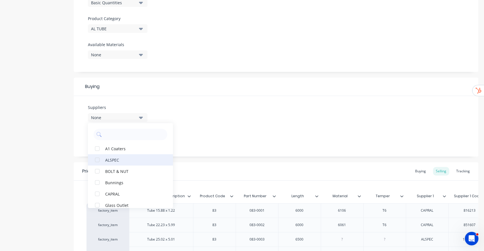
click at [113, 160] on div "ALSPEC" at bounding box center [133, 160] width 57 height 6
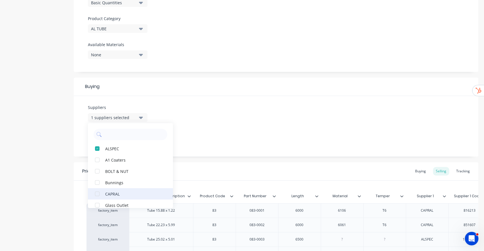
click at [117, 192] on div "CAPRAL" at bounding box center [133, 194] width 57 height 6
click at [47, 137] on div "Product details Collaborate Order History" at bounding box center [36, 195] width 60 height 721
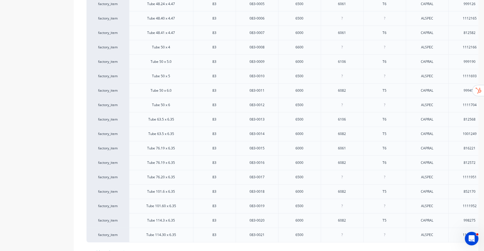
scroll to position [506, 0]
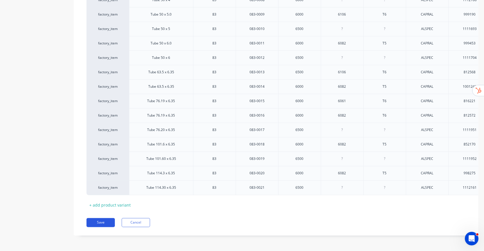
click at [104, 221] on button "Save" at bounding box center [100, 222] width 28 height 9
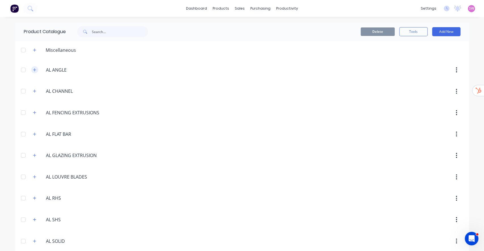
click at [33, 68] on icon "button" at bounding box center [34, 69] width 3 height 3
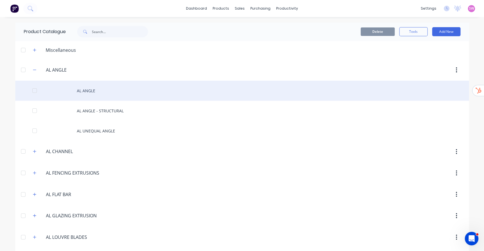
click at [97, 92] on div "AL ANGLE" at bounding box center [242, 91] width 454 height 20
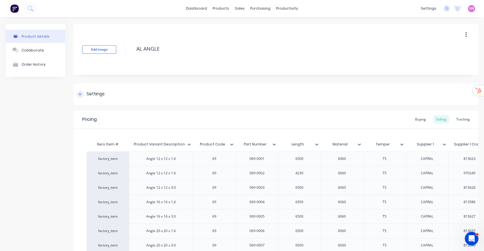
click at [82, 88] on div "Settings" at bounding box center [276, 94] width 405 height 21
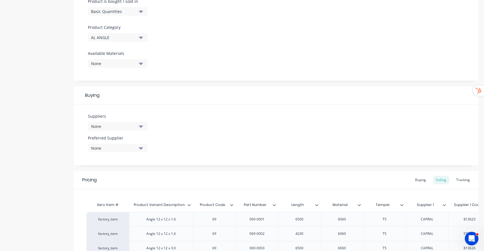
scroll to position [227, 0]
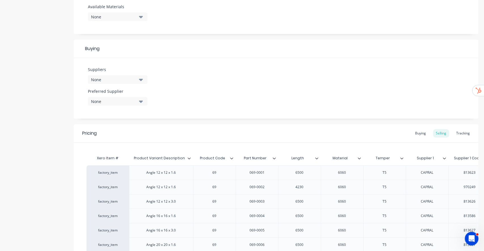
click at [129, 79] on div "None" at bounding box center [113, 80] width 45 height 6
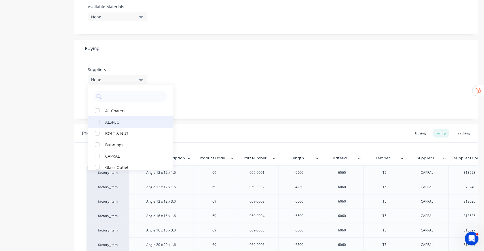
click at [112, 120] on div "ALSPEC" at bounding box center [133, 122] width 57 height 6
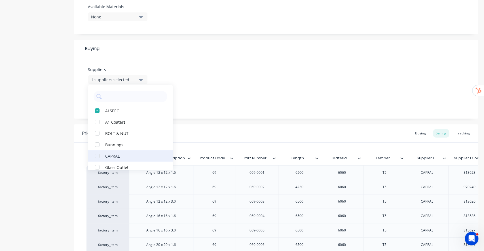
click at [112, 153] on div "CAPRAL" at bounding box center [133, 156] width 57 height 6
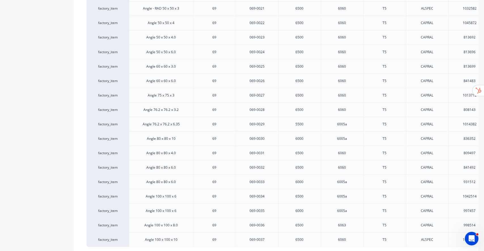
scroll to position [737, 0]
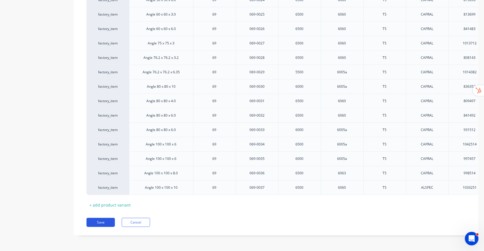
click at [101, 222] on button "Save" at bounding box center [100, 222] width 28 height 9
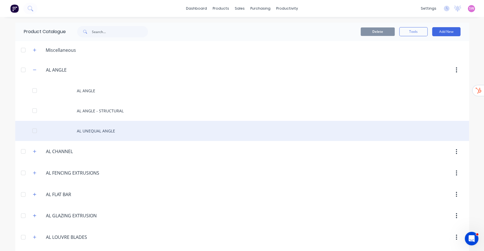
click at [104, 133] on div "AL UNEQUAL ANGLE" at bounding box center [242, 131] width 454 height 20
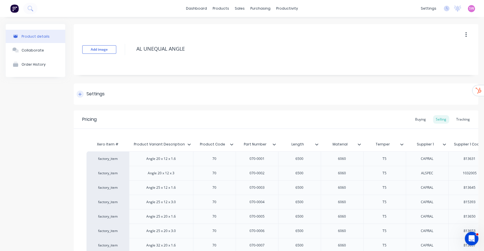
click at [92, 92] on div "Settings" at bounding box center [95, 94] width 18 height 7
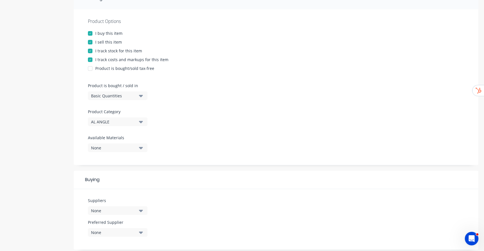
scroll to position [113, 0]
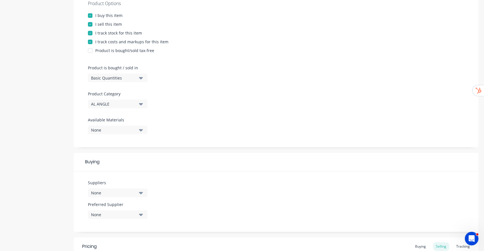
click at [112, 194] on div "None" at bounding box center [113, 193] width 45 height 6
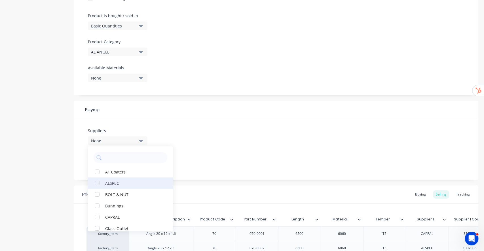
scroll to position [189, 0]
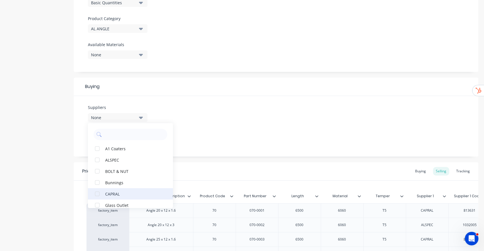
click at [109, 192] on div "CAPRAL" at bounding box center [133, 194] width 57 height 6
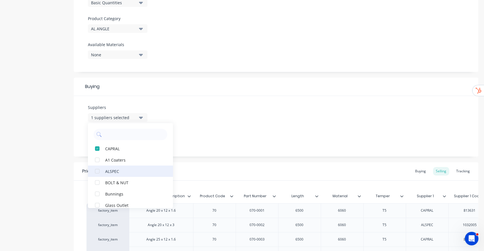
click at [111, 172] on div "ALSPEC" at bounding box center [133, 171] width 57 height 6
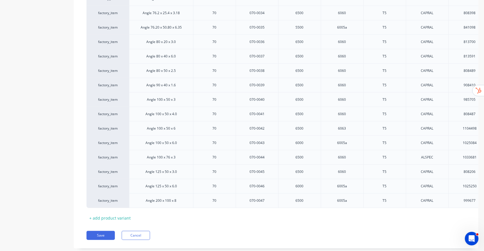
scroll to position [881, 0]
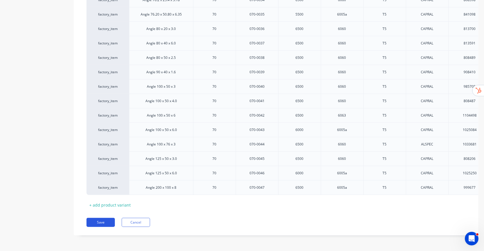
click at [109, 222] on button "Save" at bounding box center [100, 222] width 28 height 9
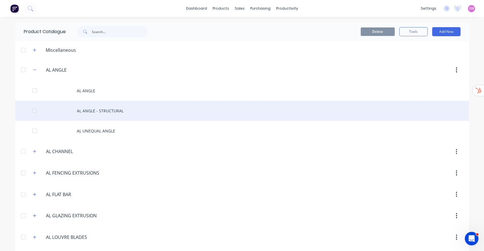
click at [105, 106] on div "AL ANGLE - STRUCTURAL" at bounding box center [242, 111] width 454 height 20
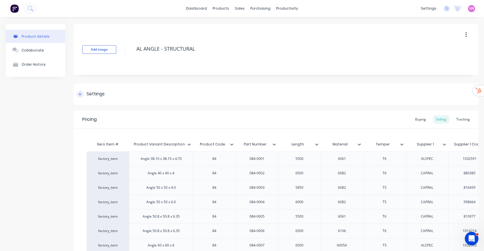
click at [102, 95] on div "Settings" at bounding box center [95, 94] width 18 height 7
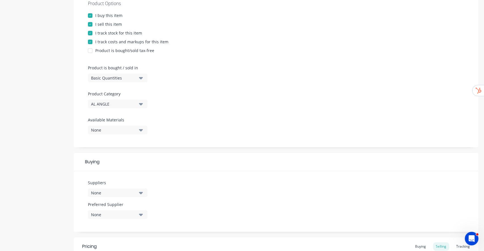
scroll to position [151, 0]
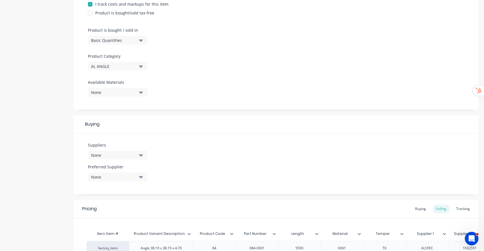
click at [129, 154] on div "None" at bounding box center [113, 156] width 45 height 6
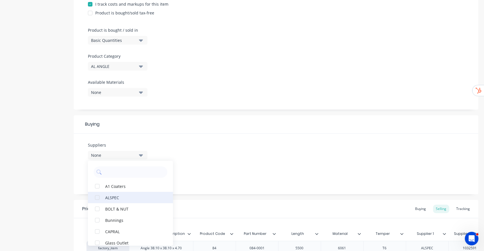
click at [120, 198] on div "ALSPEC" at bounding box center [133, 198] width 57 height 6
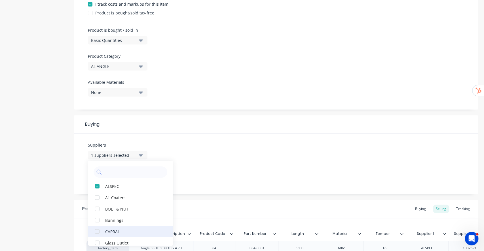
click at [107, 229] on div "CAPRAL" at bounding box center [133, 232] width 57 height 6
click at [61, 145] on div "Product details Collaborate Order History" at bounding box center [36, 197] width 60 height 649
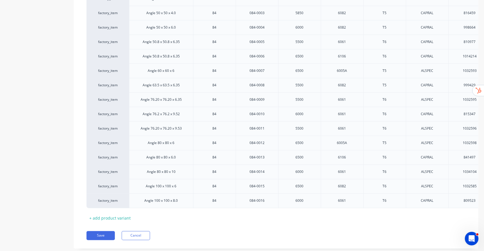
scroll to position [434, 0]
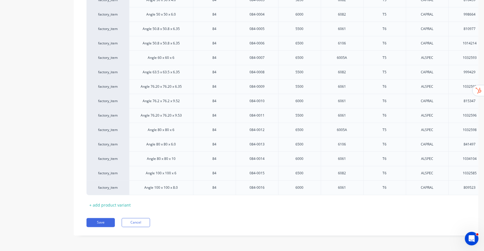
click at [103, 217] on div "Pricing Buying Selling Tracking Xero Item # Product Variant Description Product…" at bounding box center [276, 79] width 405 height 313
click at [100, 220] on button "Save" at bounding box center [100, 222] width 28 height 9
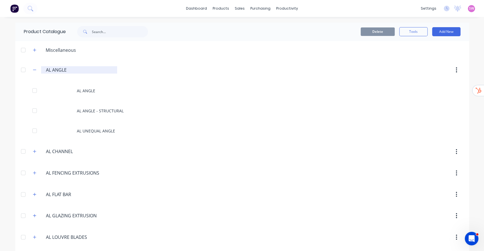
click at [41, 73] on div "AL.ANGLE AL ANGLE" at bounding box center [79, 69] width 76 height 7
click at [33, 69] on icon "button" at bounding box center [34, 70] width 3 height 4
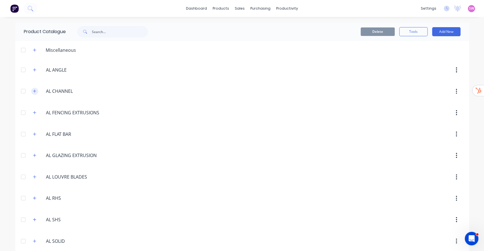
click at [31, 89] on button "button" at bounding box center [34, 91] width 7 height 7
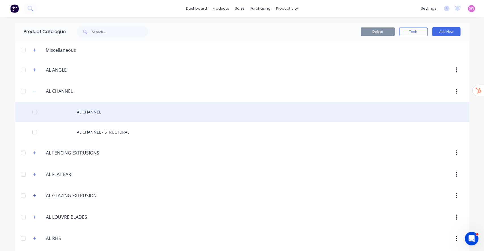
click at [81, 112] on div "AL CHANNEL" at bounding box center [242, 112] width 454 height 20
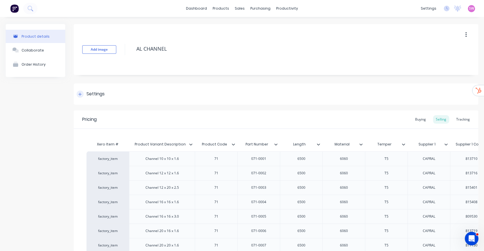
click at [82, 94] on div at bounding box center [80, 94] width 7 height 7
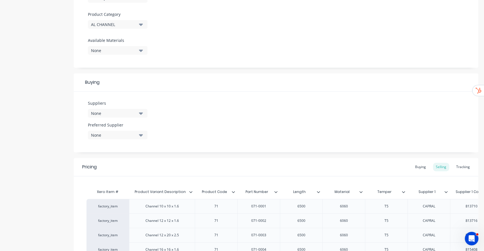
scroll to position [227, 0]
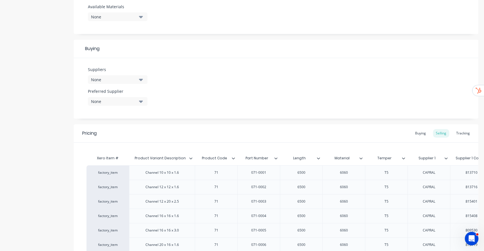
click at [135, 78] on div "None" at bounding box center [113, 80] width 45 height 6
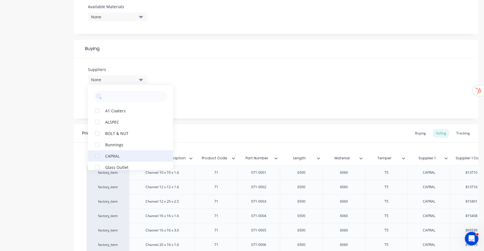
click at [114, 153] on div "CAPRAL" at bounding box center [133, 156] width 57 height 6
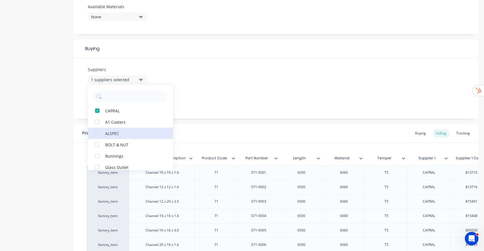
drag, startPoint x: 112, startPoint y: 132, endPoint x: 57, endPoint y: 128, distance: 55.5
click at [112, 132] on div "ALSPEC" at bounding box center [133, 133] width 57 height 6
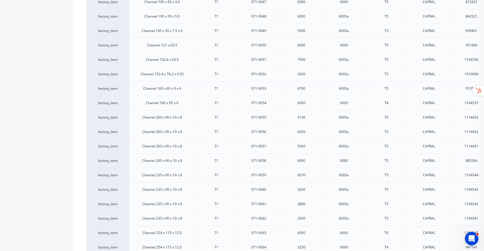
scroll to position [1155, 0]
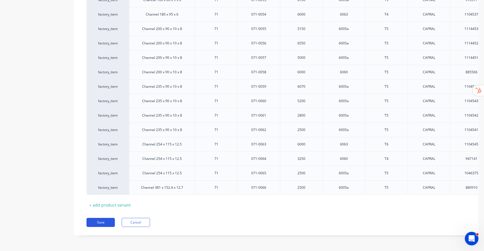
click at [105, 221] on button "Save" at bounding box center [100, 222] width 28 height 9
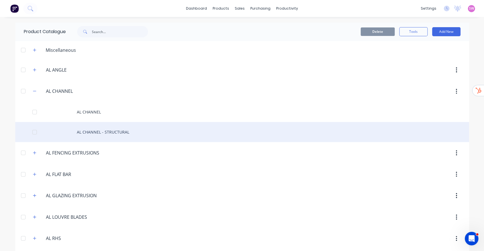
click at [103, 130] on div "AL CHANNEL - STRUCTURAL" at bounding box center [242, 132] width 454 height 20
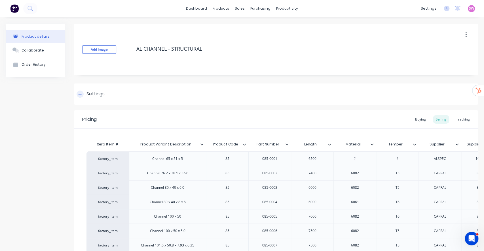
click at [77, 91] on div "Settings" at bounding box center [91, 94] width 28 height 7
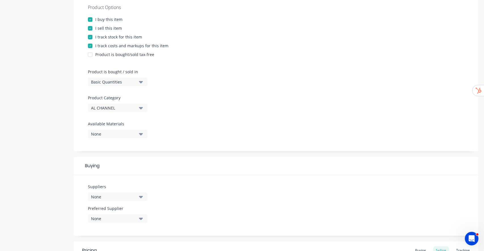
scroll to position [151, 0]
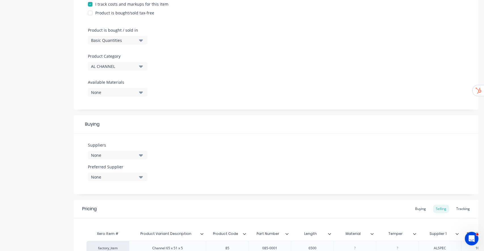
click at [136, 153] on div "None" at bounding box center [113, 156] width 45 height 6
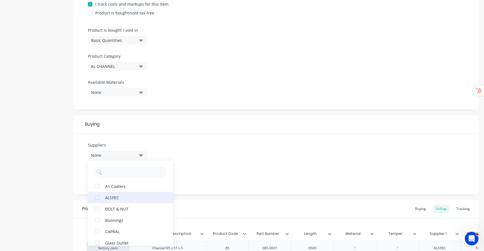
click at [117, 198] on div "ALSPEC" at bounding box center [133, 198] width 57 height 6
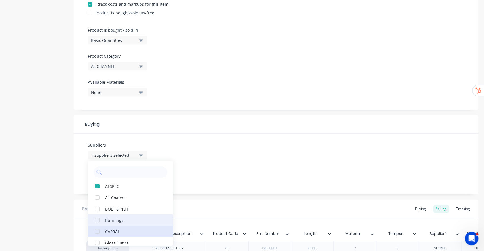
click at [114, 234] on div "CAPRAL" at bounding box center [133, 232] width 57 height 6
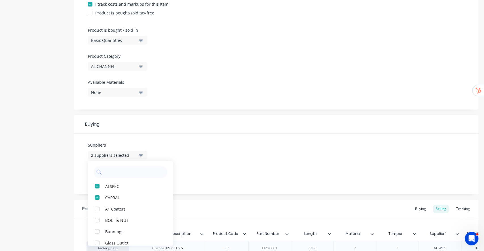
click at [16, 117] on div "Product details Collaborate Order History" at bounding box center [36, 226] width 60 height 707
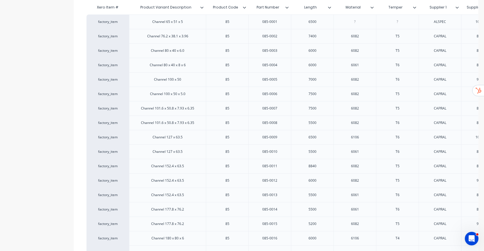
scroll to position [491, 0]
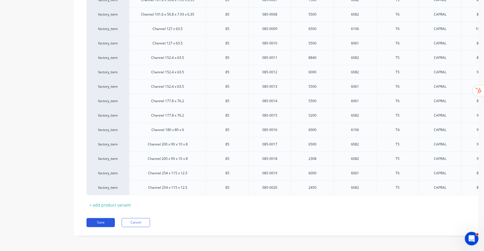
click at [93, 222] on button "Save" at bounding box center [100, 222] width 28 height 9
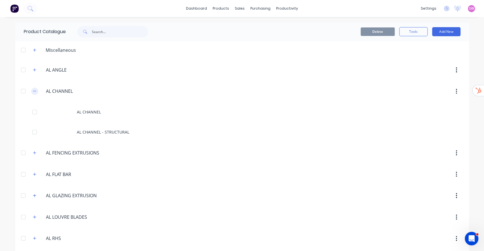
click at [33, 90] on icon "button" at bounding box center [34, 91] width 3 height 4
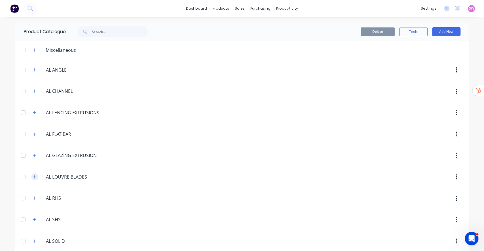
click at [31, 179] on button "button" at bounding box center [34, 177] width 7 height 7
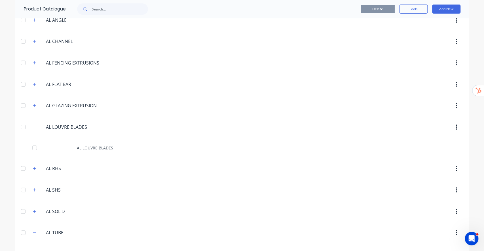
scroll to position [75, 0]
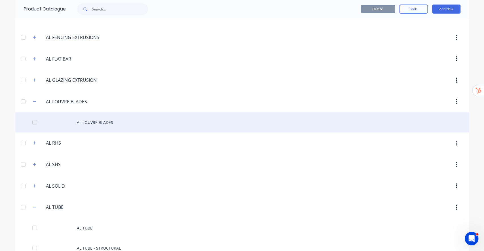
click at [101, 117] on div "AL LOUVRE BLADES" at bounding box center [242, 123] width 454 height 20
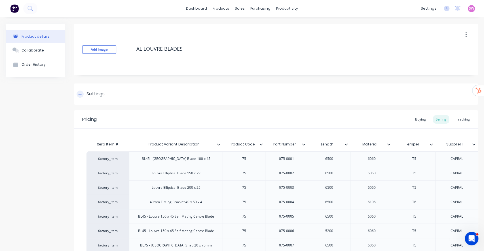
click at [100, 96] on div "Settings" at bounding box center [95, 94] width 18 height 7
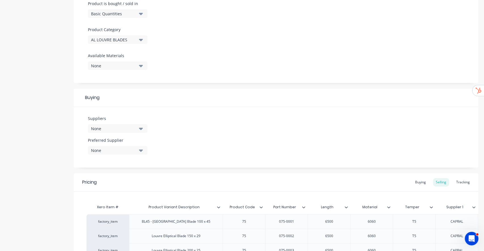
scroll to position [189, 0]
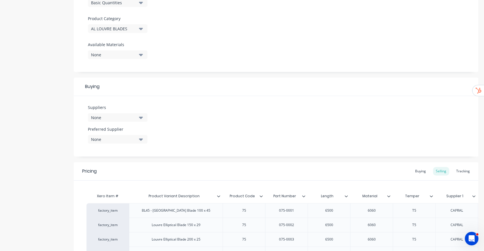
click at [107, 119] on div "None" at bounding box center [113, 118] width 45 height 6
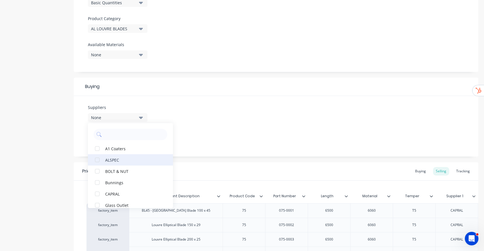
click at [118, 156] on button "ALSPEC" at bounding box center [130, 160] width 85 height 11
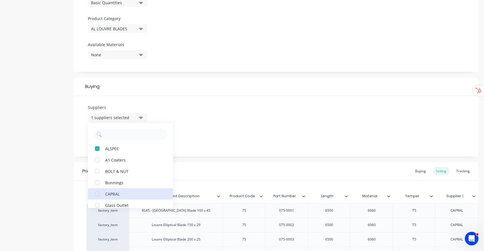
drag, startPoint x: 111, startPoint y: 192, endPoint x: 55, endPoint y: 140, distance: 76.6
click at [111, 192] on div "CAPRAL" at bounding box center [133, 194] width 57 height 6
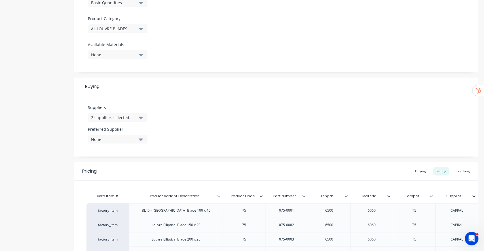
click at [96, 137] on div "None" at bounding box center [113, 140] width 45 height 6
click at [118, 184] on div "CAPRAL" at bounding box center [133, 182] width 57 height 6
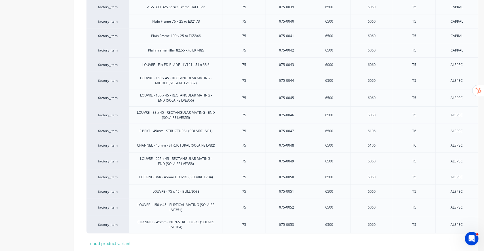
scroll to position [984, 0]
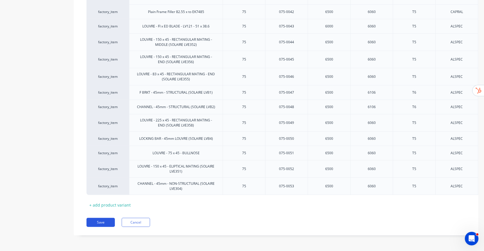
click at [103, 225] on button "Save" at bounding box center [100, 222] width 28 height 9
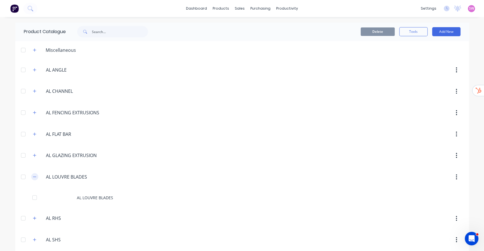
click at [33, 176] on icon "button" at bounding box center [34, 177] width 3 height 4
click at [33, 112] on icon "button" at bounding box center [34, 113] width 3 height 4
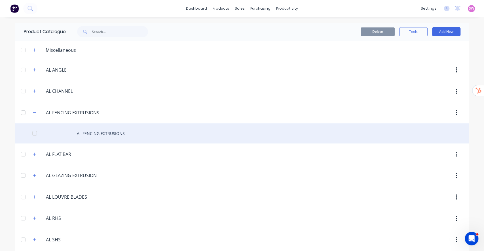
click at [122, 133] on div "AL FENCING EXTRUSIONS" at bounding box center [242, 134] width 454 height 20
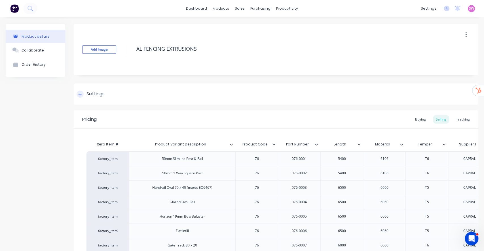
click at [95, 96] on div "Settings" at bounding box center [95, 94] width 18 height 7
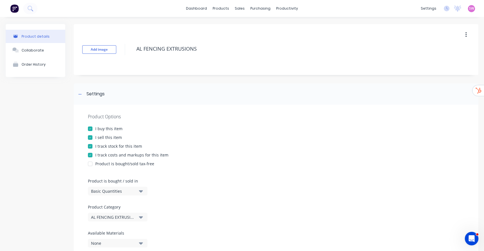
scroll to position [151, 0]
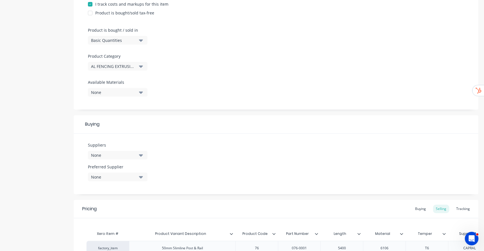
click at [132, 155] on div "None" at bounding box center [113, 156] width 45 height 6
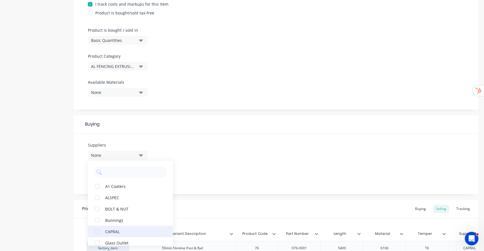
click at [111, 232] on div "CAPRAL" at bounding box center [133, 232] width 57 height 6
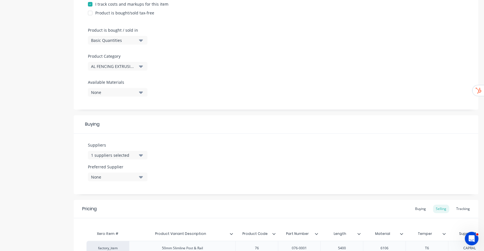
click at [104, 176] on div "None" at bounding box center [113, 177] width 45 height 6
click at [111, 207] on div "CAPRAL" at bounding box center [133, 208] width 57 height 6
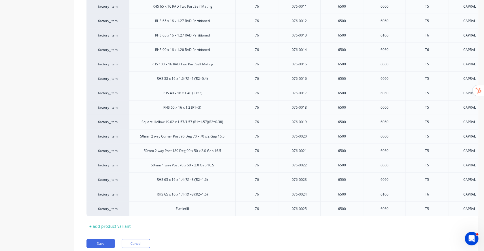
scroll to position [564, 0]
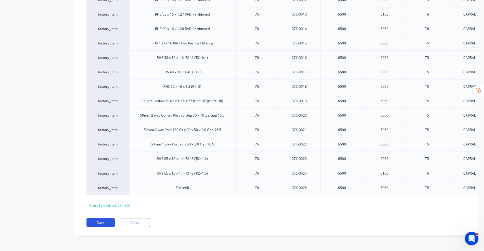
click at [103, 220] on button "Save" at bounding box center [100, 222] width 28 height 9
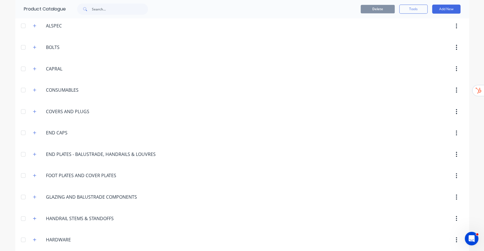
scroll to position [416, 0]
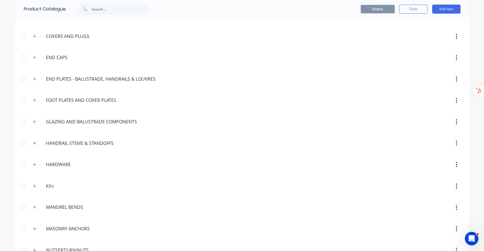
click at [35, 101] on div "FOOT.PLATES.AND.COVER.PLATES FOOT PLATES AND COVER PLATES" at bounding box center [74, 101] width 92 height 10
click at [34, 101] on button "button" at bounding box center [34, 100] width 7 height 7
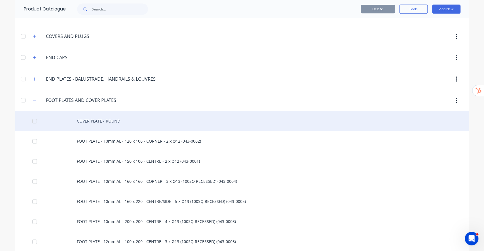
click at [99, 115] on div "COVER PLATE - ROUND" at bounding box center [242, 121] width 454 height 20
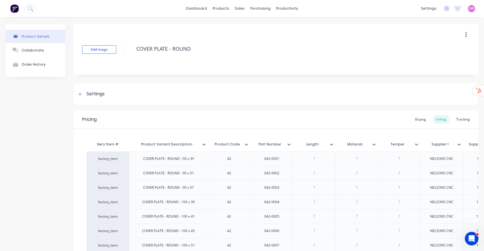
type textarea "x"
click at [100, 93] on div "Settings" at bounding box center [95, 94] width 18 height 7
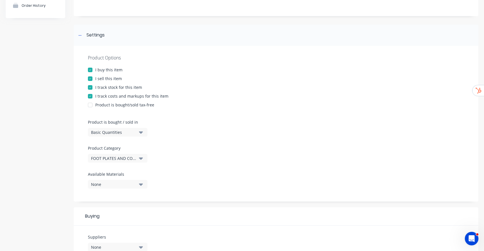
scroll to position [151, 0]
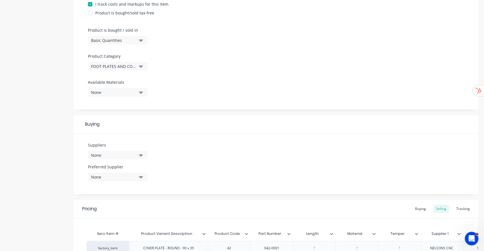
click at [118, 153] on div "None" at bounding box center [113, 156] width 45 height 6
click at [148, 170] on input "text" at bounding box center [134, 172] width 60 height 11
type input "b"
type input "nel"
click at [99, 186] on div "button" at bounding box center [97, 186] width 11 height 11
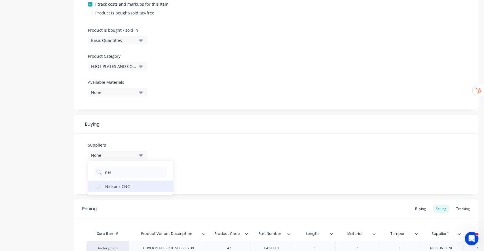
type textarea "x"
type input "nel"
click at [209, 161] on div "Suppliers 1 suppliers selected nel Nelsons CNC Preferred Supplier None" at bounding box center [276, 164] width 405 height 61
click at [119, 178] on div "None" at bounding box center [113, 177] width 45 height 6
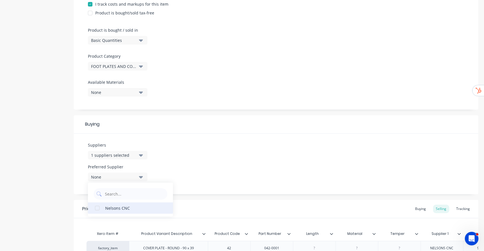
click at [113, 208] on div "Nelsons CNC" at bounding box center [133, 208] width 57 height 6
click at [211, 166] on div "Suppliers 1 suppliers selected nel Preferred Supplier Nelsons CNC Nelsons CNC" at bounding box center [276, 164] width 405 height 61
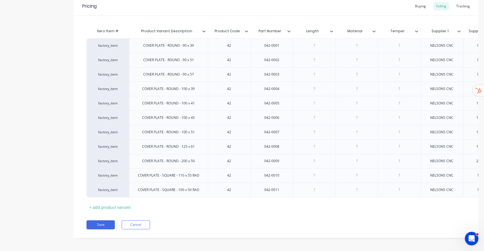
scroll to position [361, 0]
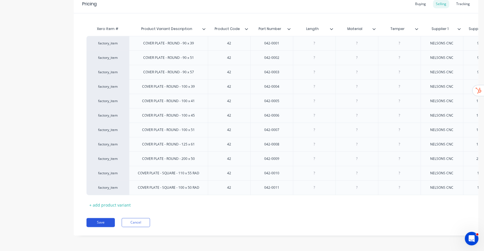
click at [95, 223] on button "Save" at bounding box center [100, 222] width 28 height 9
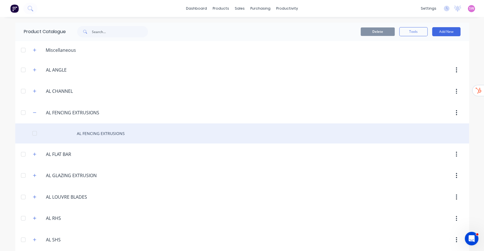
click at [94, 134] on div "AL FENCING EXTRUSIONS" at bounding box center [242, 134] width 454 height 20
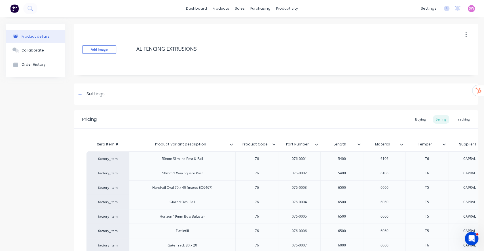
type textarea "x"
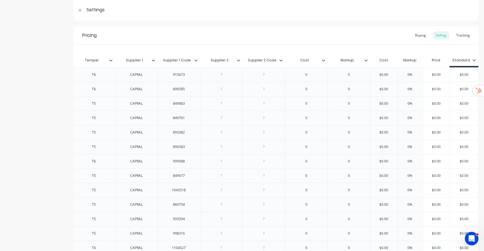
scroll to position [96, 0]
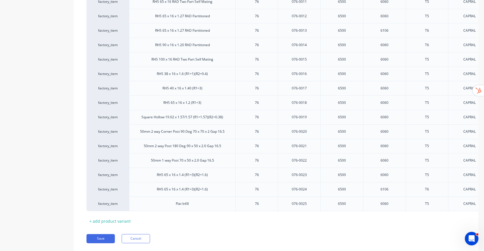
scroll to position [323, 0]
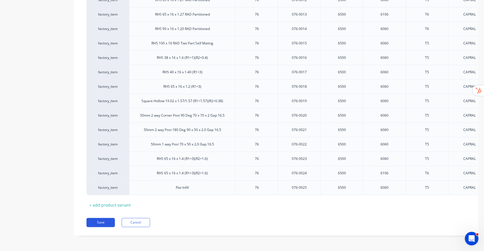
click at [99, 220] on button "Save" at bounding box center [100, 222] width 28 height 9
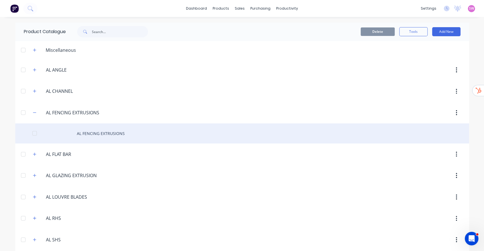
click at [115, 133] on div "AL FENCING EXTRUSIONS" at bounding box center [242, 134] width 454 height 20
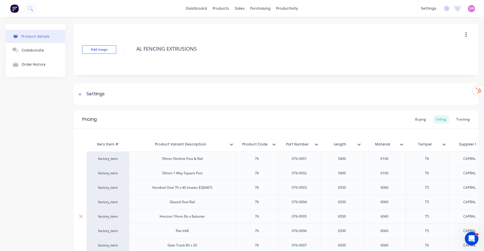
type textarea "x"
